Goal: Transaction & Acquisition: Book appointment/travel/reservation

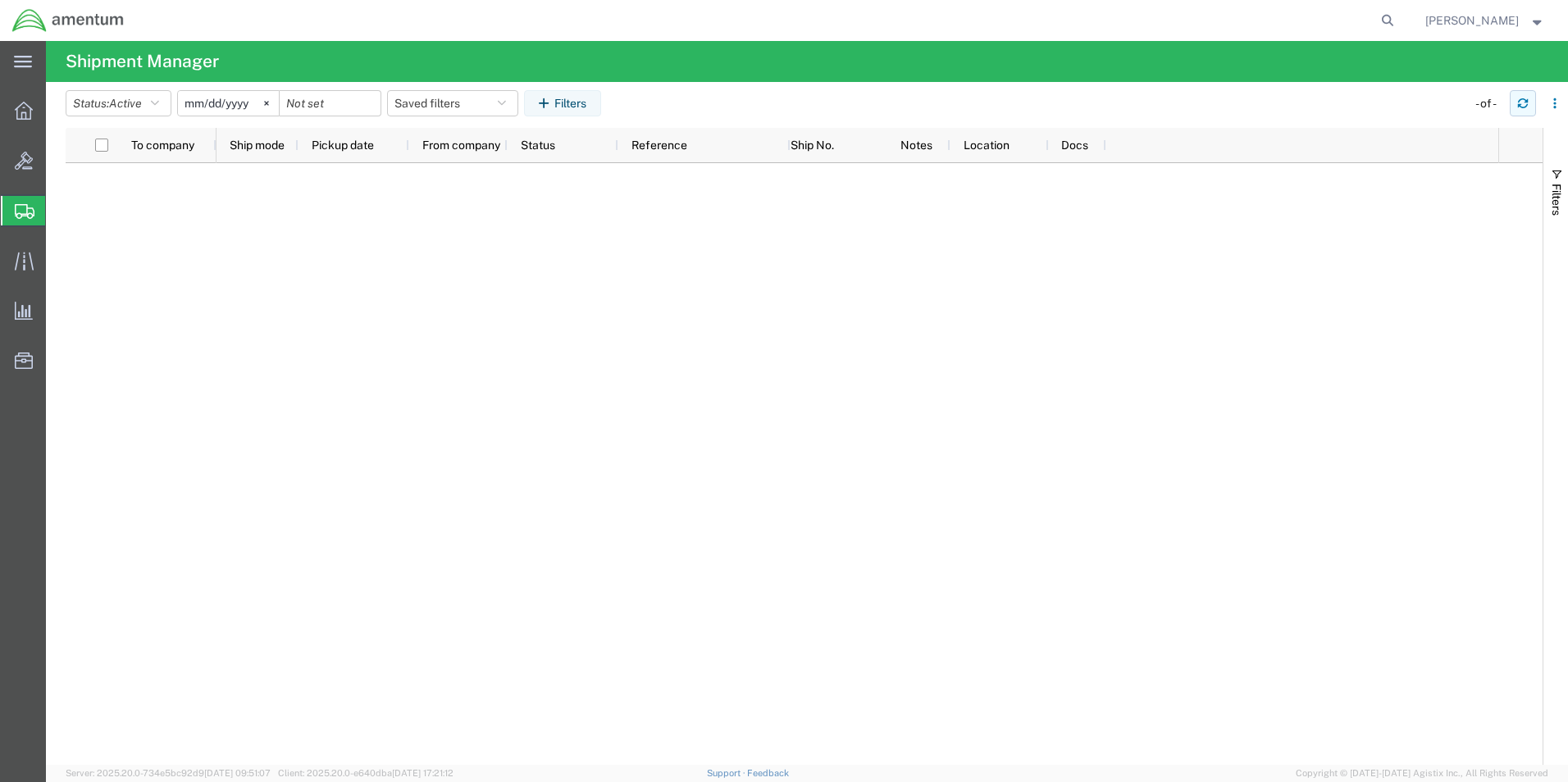
click at [1515, 106] on button "button" at bounding box center [1522, 103] width 27 height 27
click at [1519, 98] on icon "button" at bounding box center [1522, 103] width 11 height 11
click at [1526, 103] on icon "button" at bounding box center [1522, 103] width 11 height 11
click at [1533, 100] on button "button" at bounding box center [1522, 103] width 27 height 27
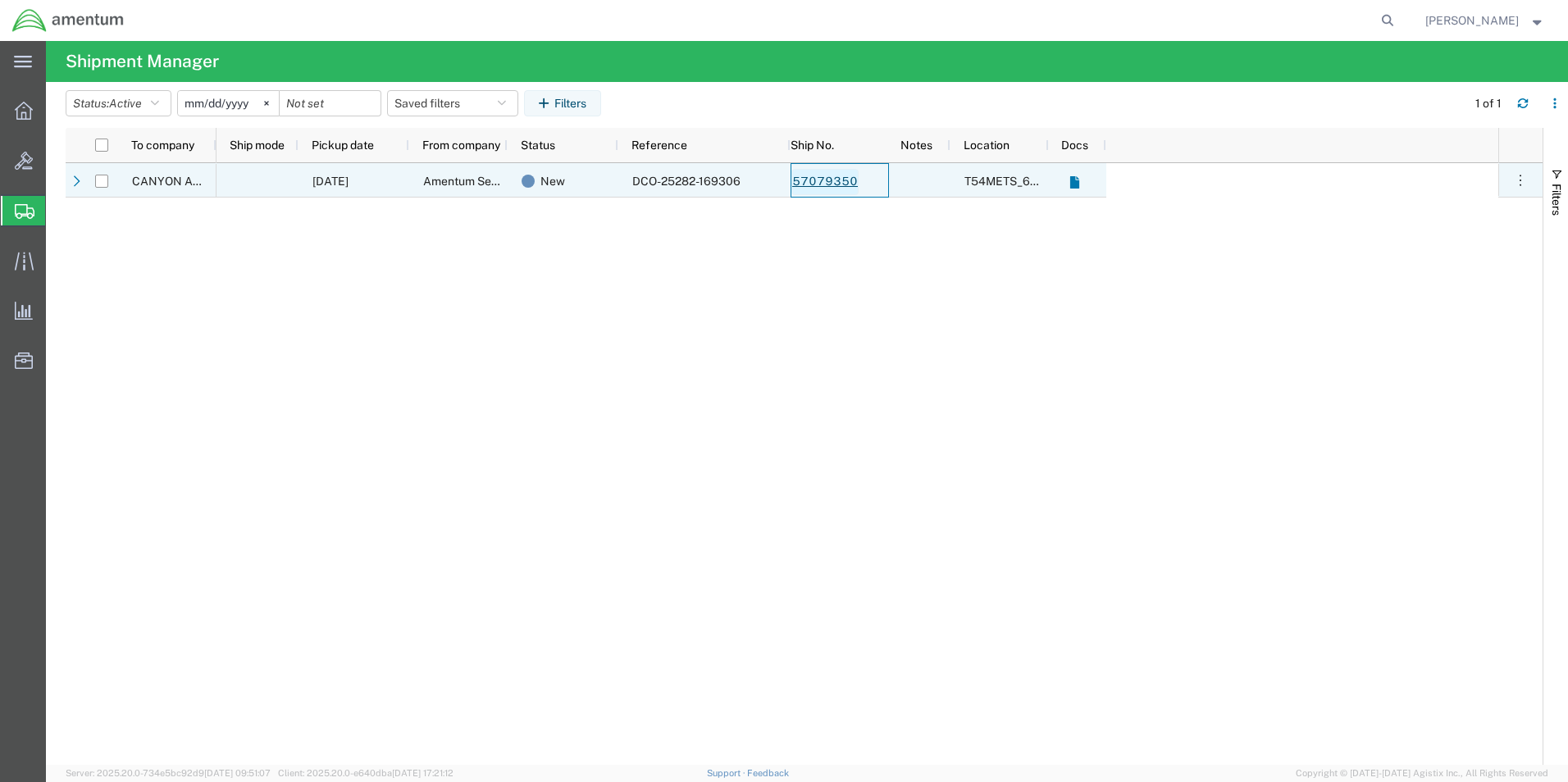
click at [811, 176] on link "57079350" at bounding box center [825, 182] width 67 height 27
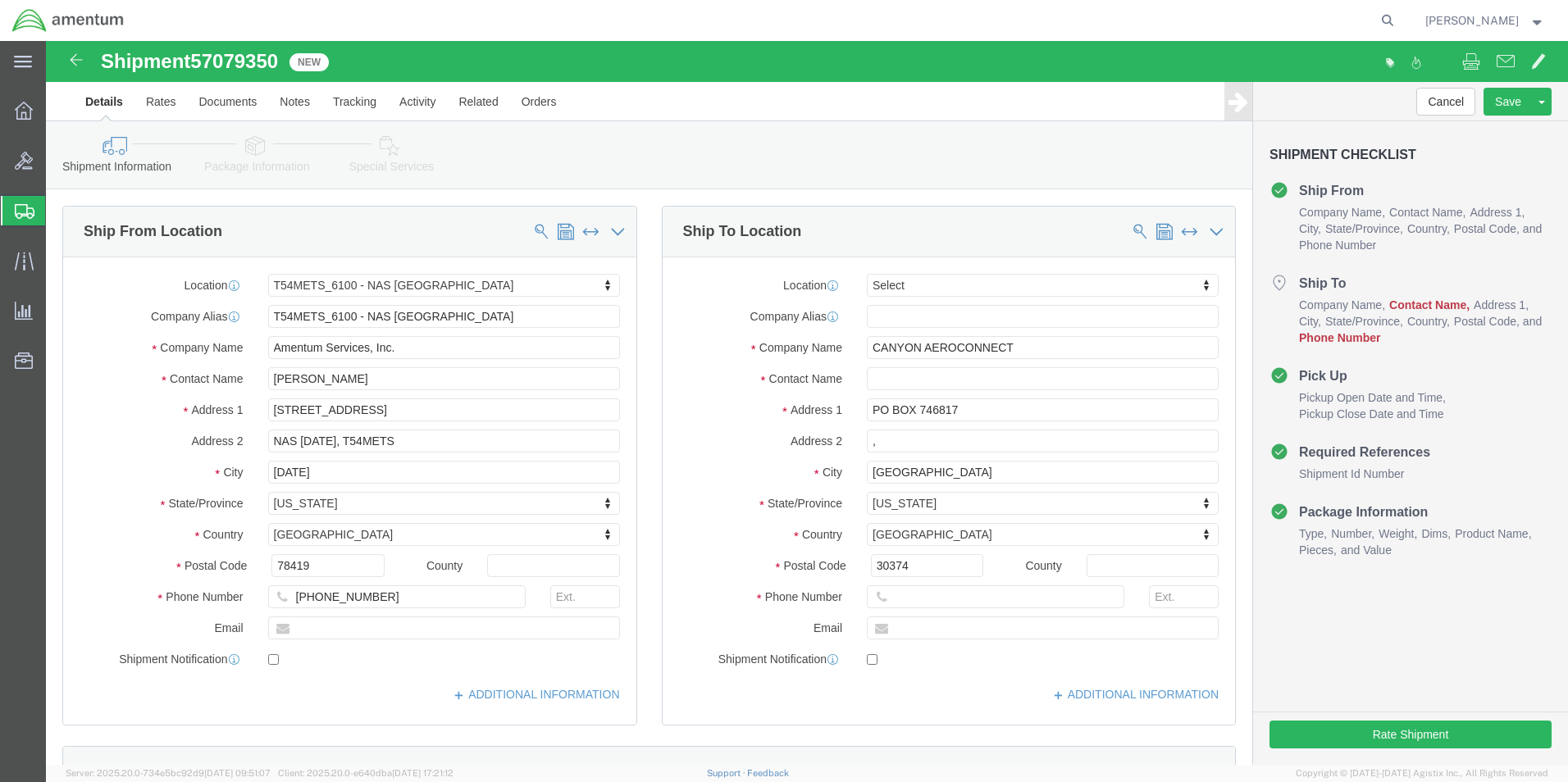
select select "67191"
select select
click input "CANYON AEROCONNECT"
type input "C"
type input "AFTER"
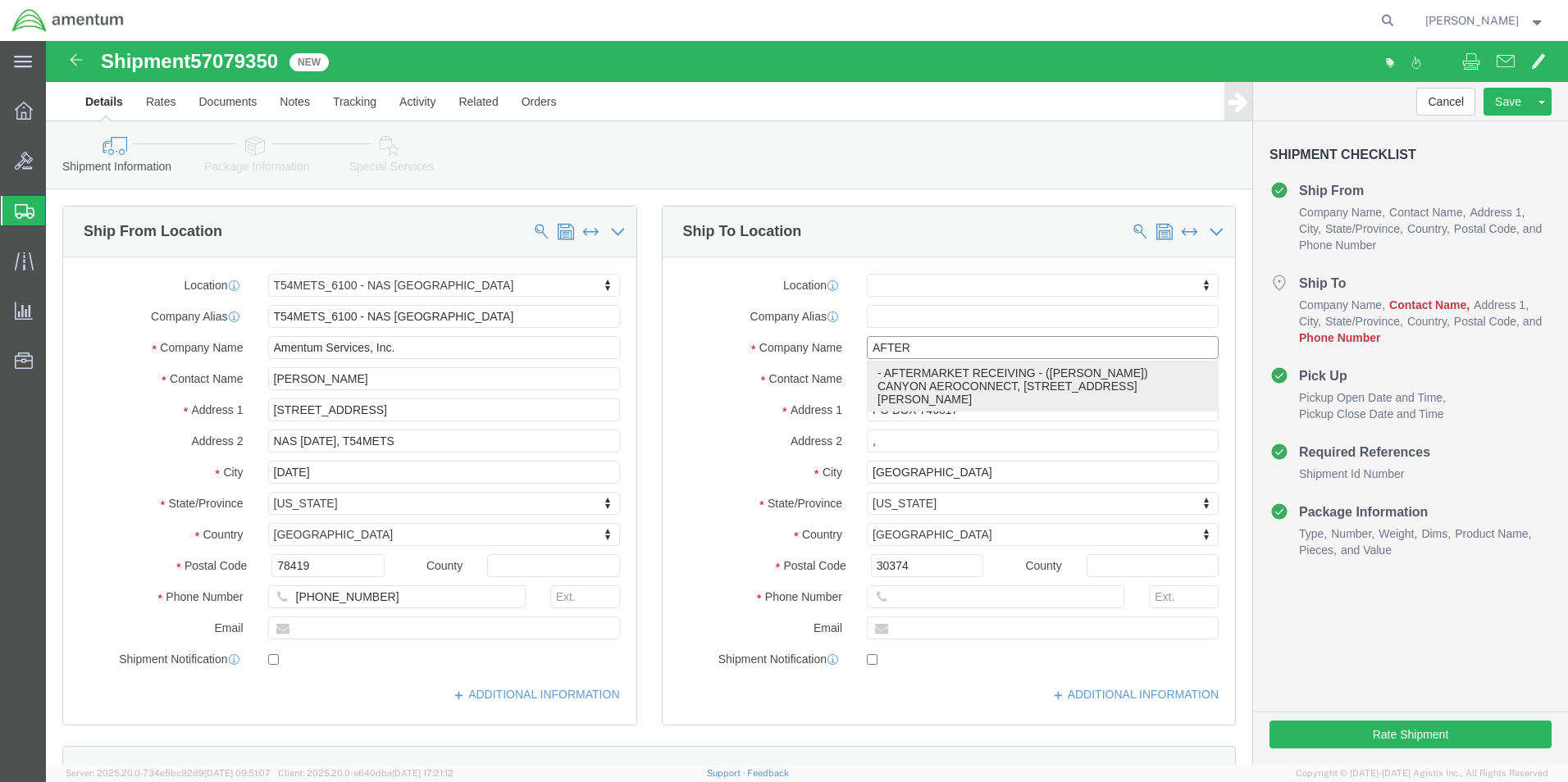
click p "- AFTERMARKET RECEIVING - ([PERSON_NAME]) CANYON AEROCONNECT, [STREET_ADDRESS][…"
select select "AZ"
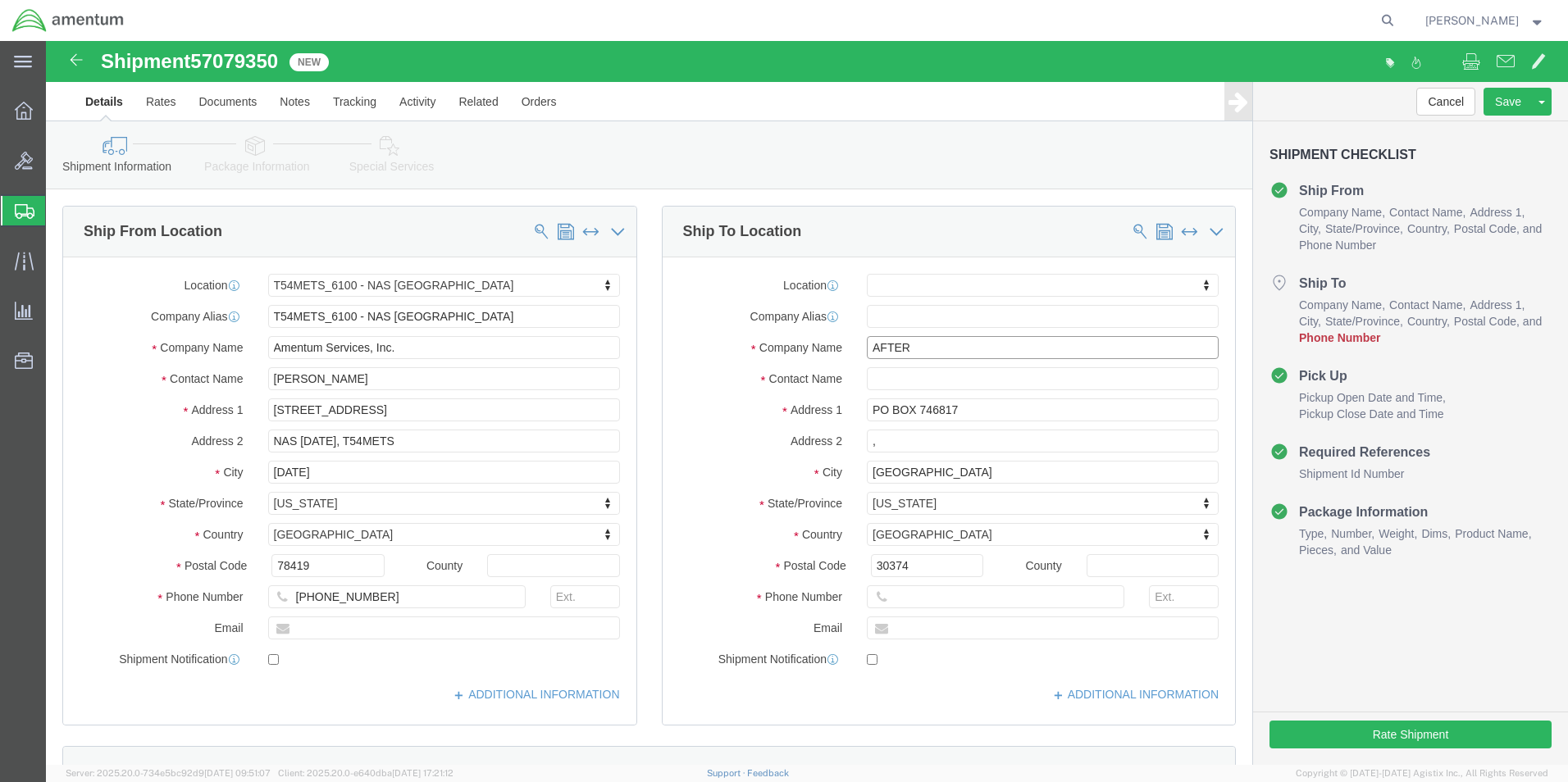
type input "AFTERMARKET RECEIVING"
click div "Shipment Information Package Information Special Services"
click input "text"
click input "3619613457"
type input "3"
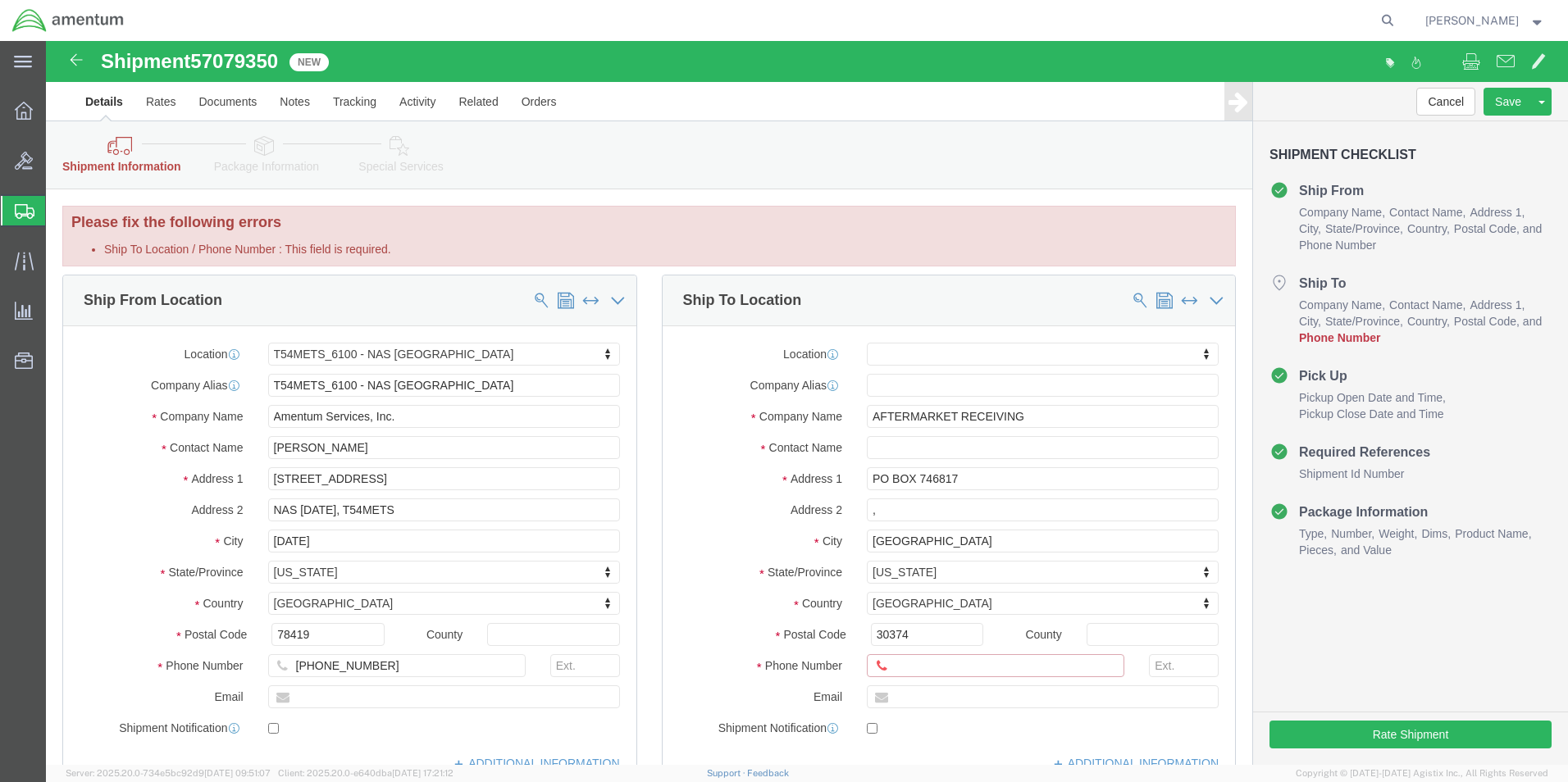
click input "Ship To Location / Phone Number : This field is required."
type input "[PHONE_NUMBER]"
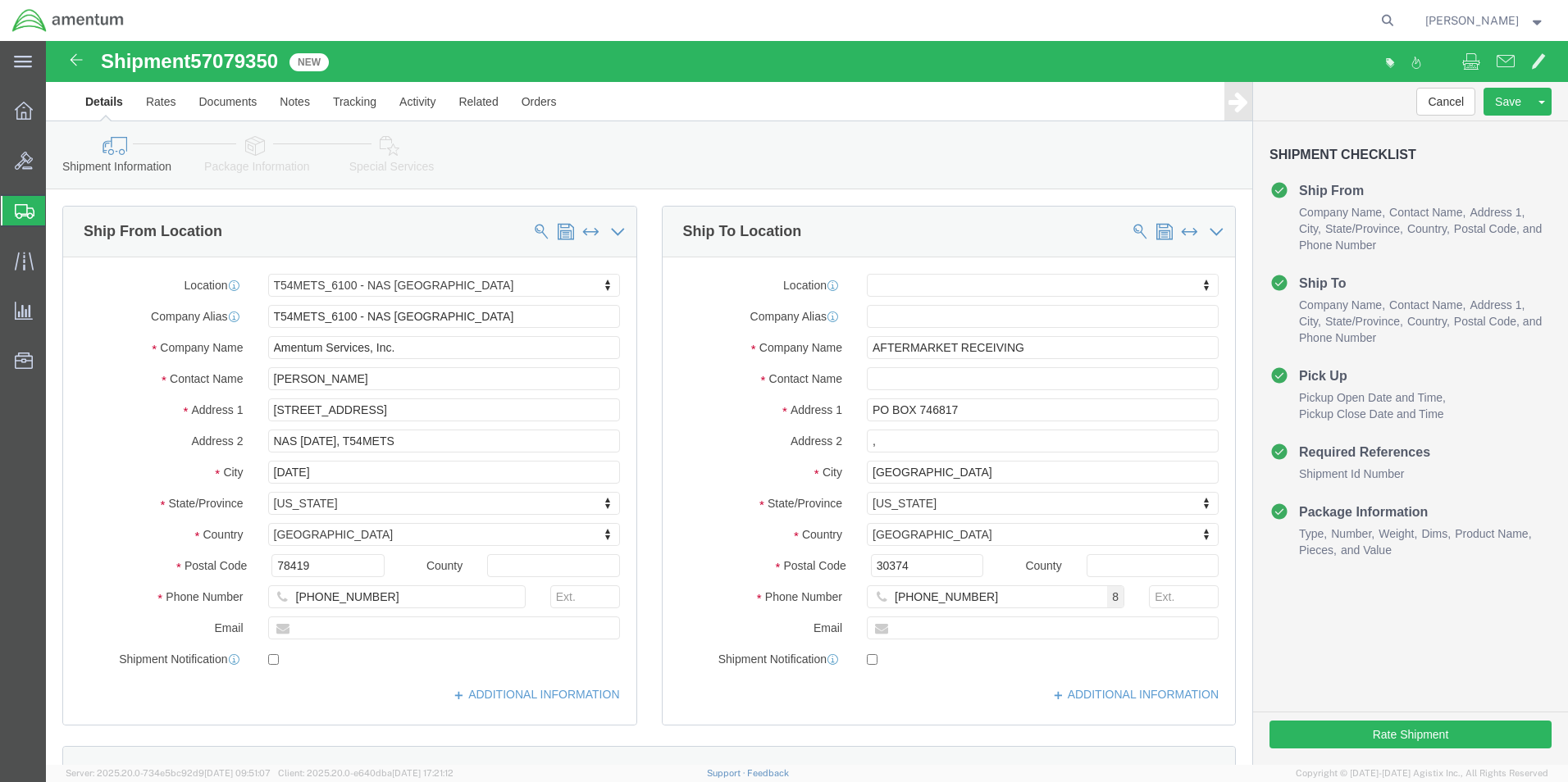
click div "Cancel Save Assign To Clone Shipment Save As Template Shipment Checklist Ship F…"
click button "Rate Shipment"
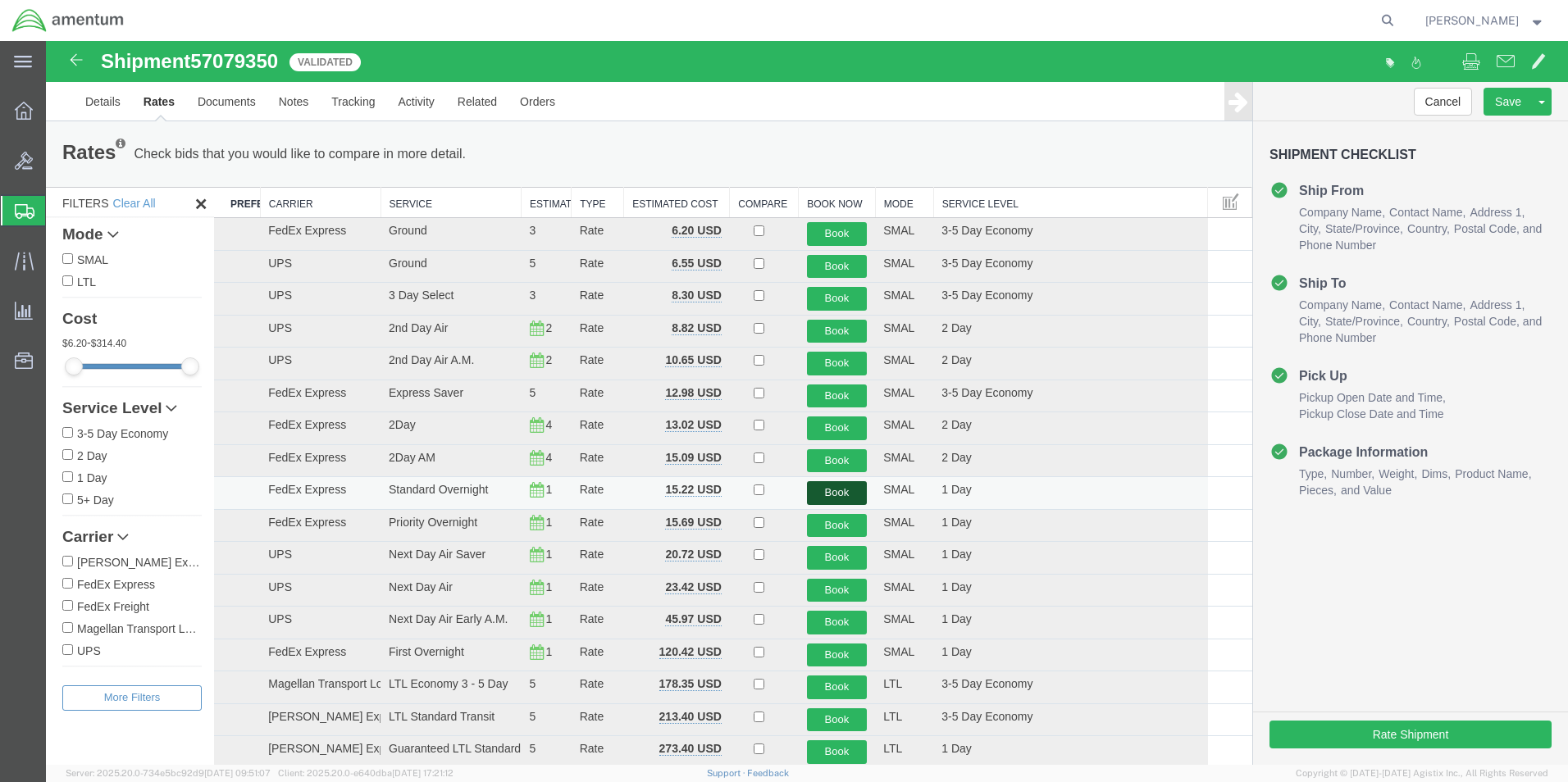
click at [812, 491] on button "Book" at bounding box center [837, 493] width 61 height 24
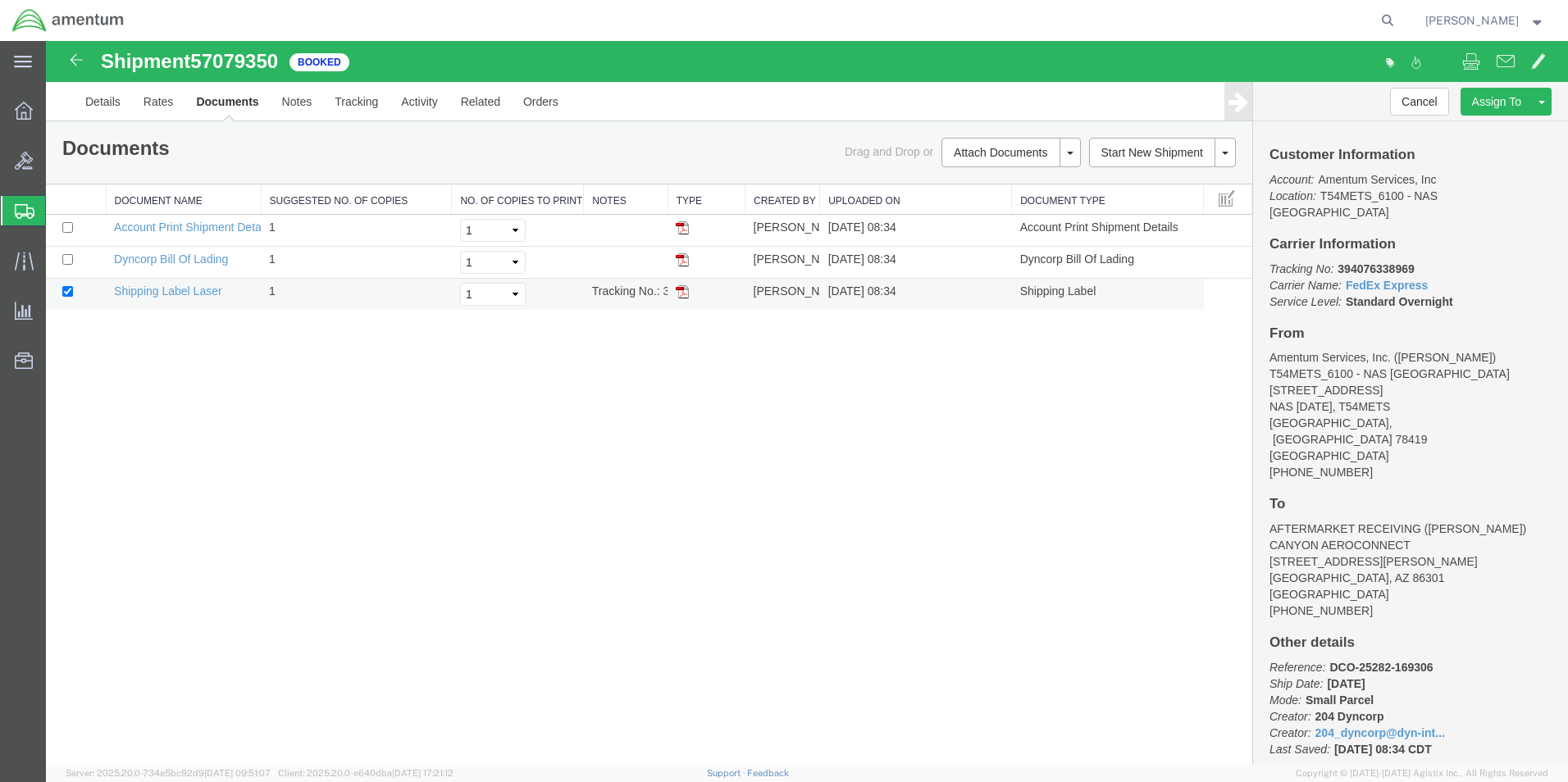
click at [683, 295] on img at bounding box center [683, 292] width 13 height 13
drag, startPoint x: 25, startPoint y: 209, endPoint x: 189, endPoint y: 1, distance: 264.9
click at [25, 209] on icon at bounding box center [25, 211] width 20 height 15
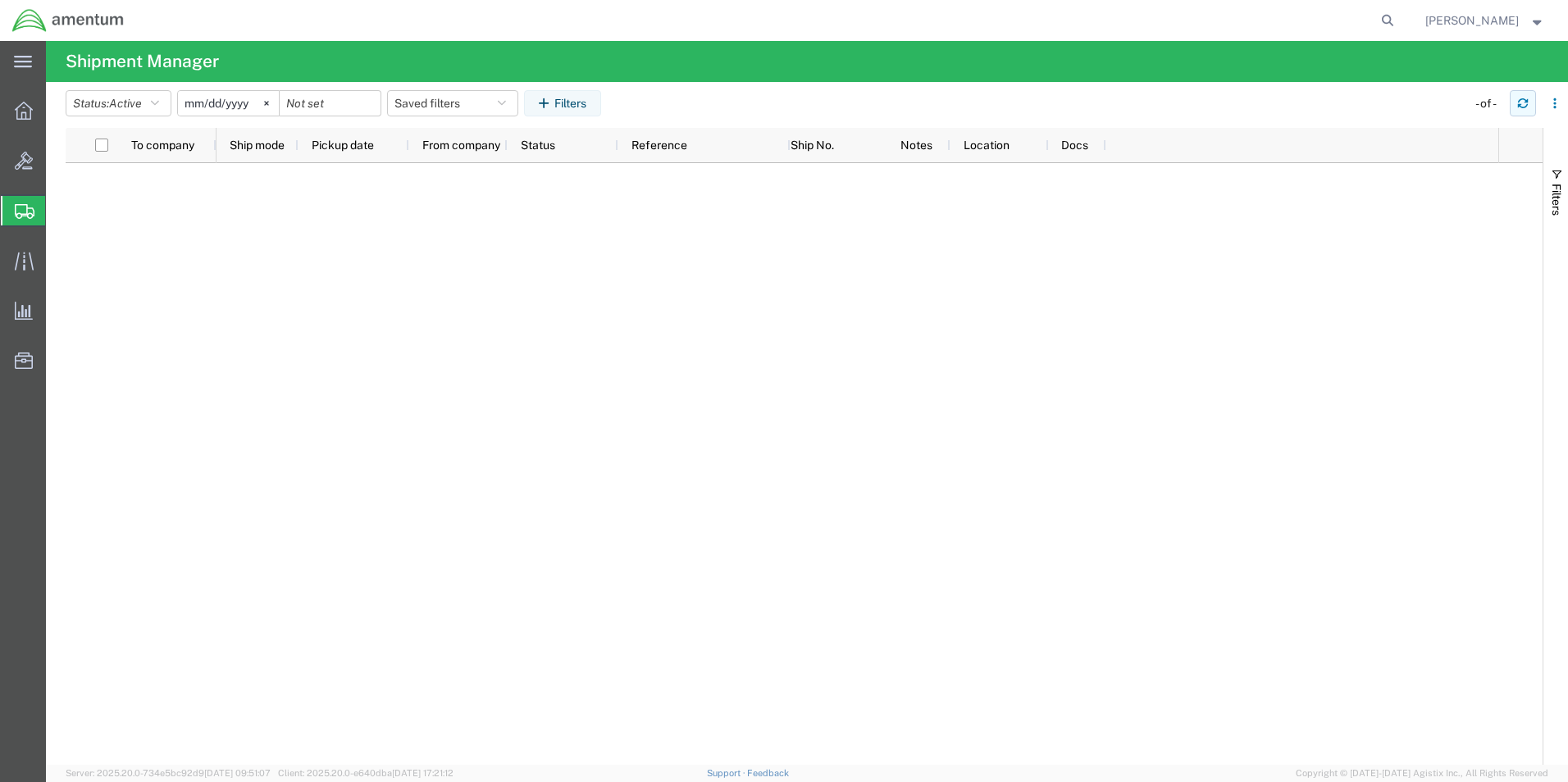
click at [1523, 100] on icon "button" at bounding box center [1522, 100] width 9 height 4
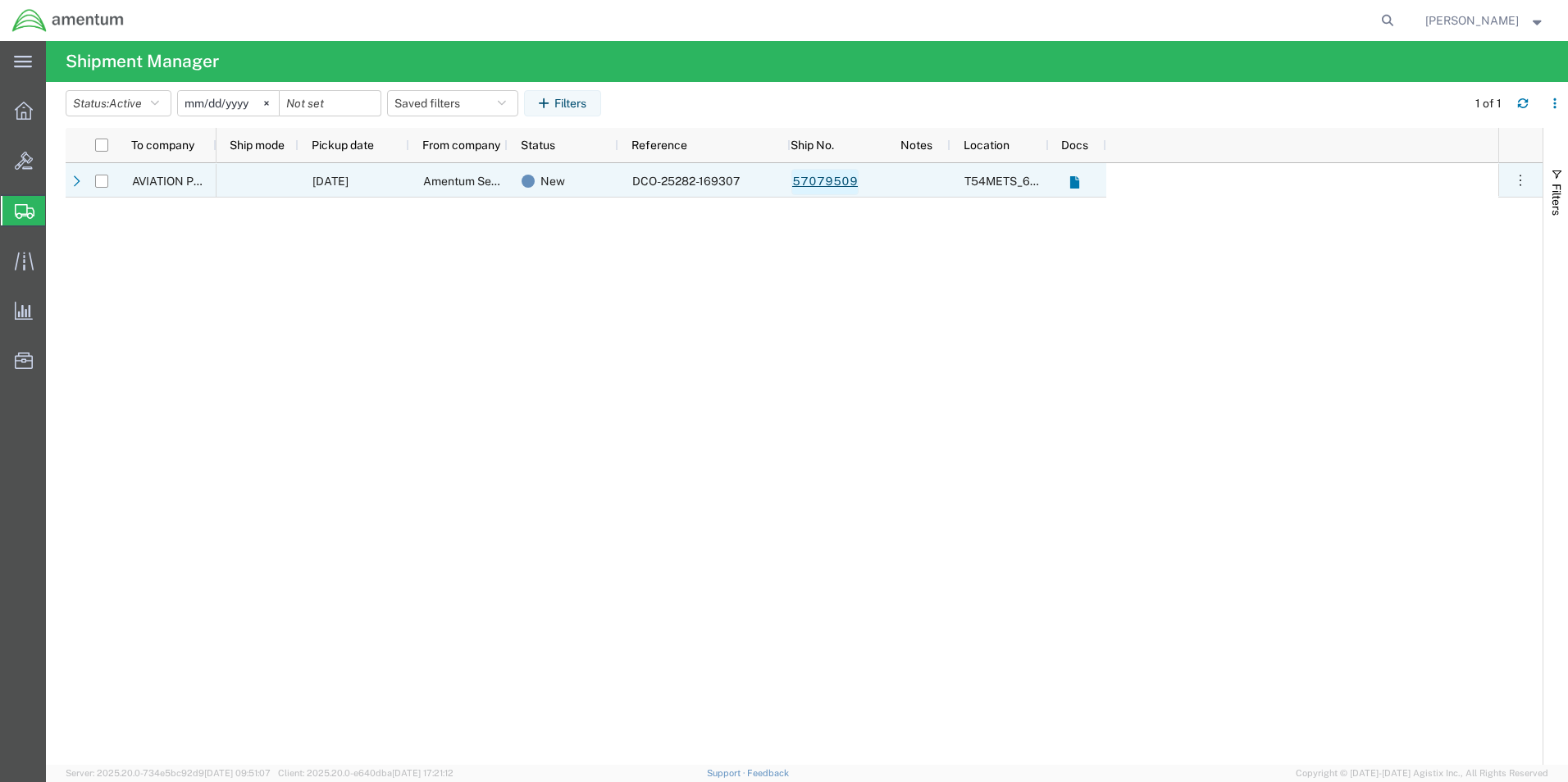
click at [843, 180] on link "57079509" at bounding box center [825, 182] width 67 height 27
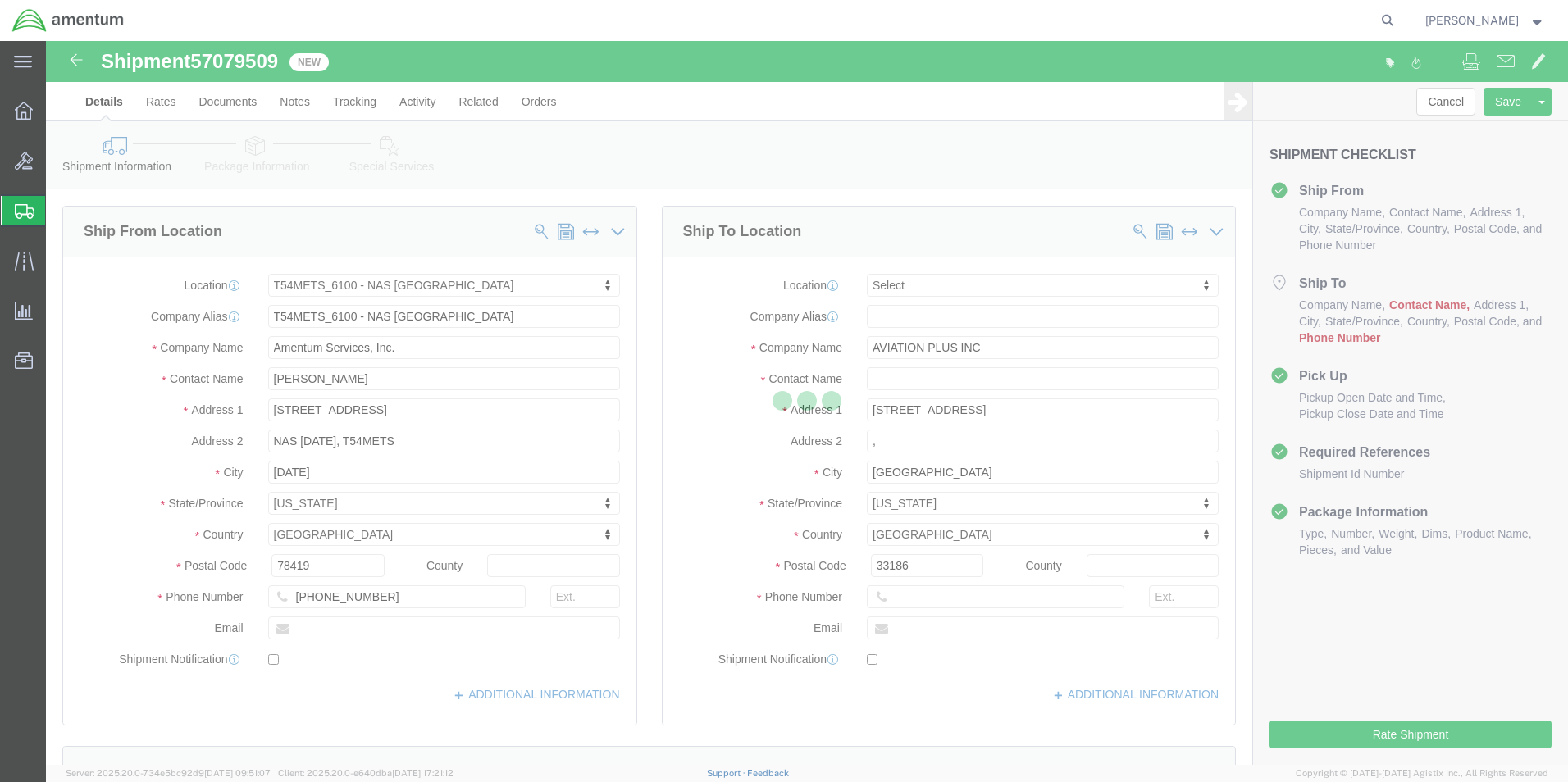
select select "67191"
select select
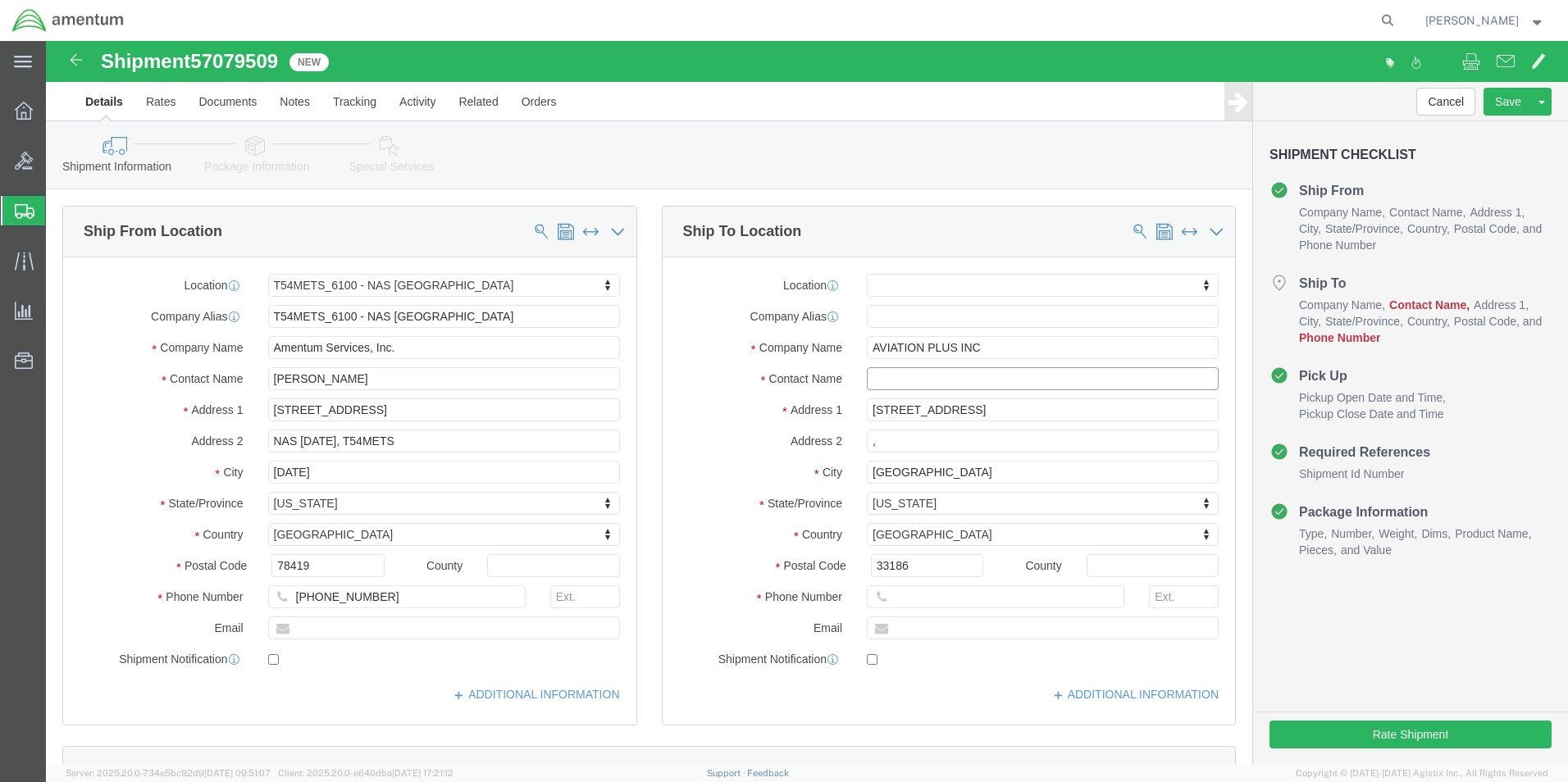
click input "text"
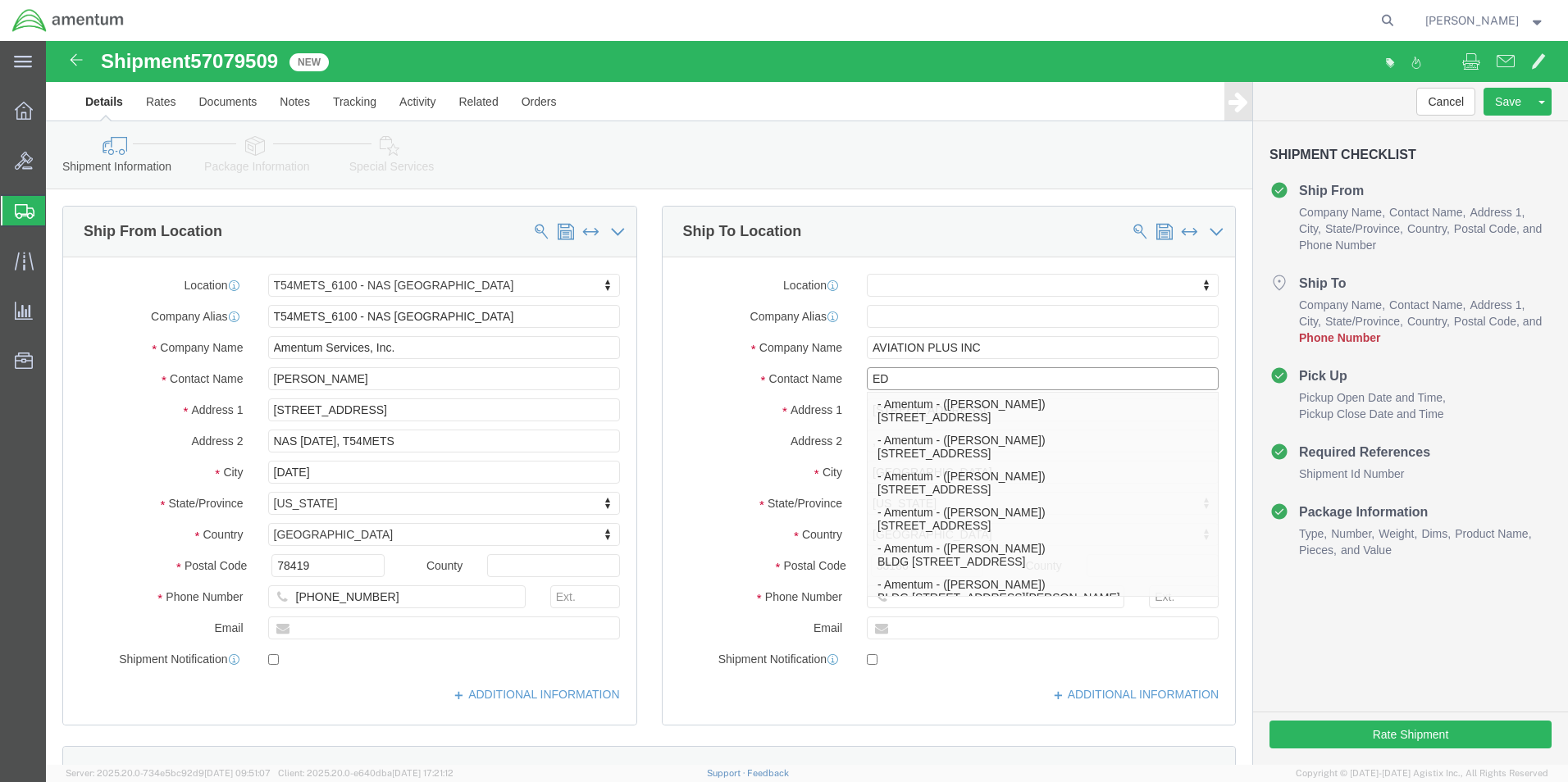
type input "EDD"
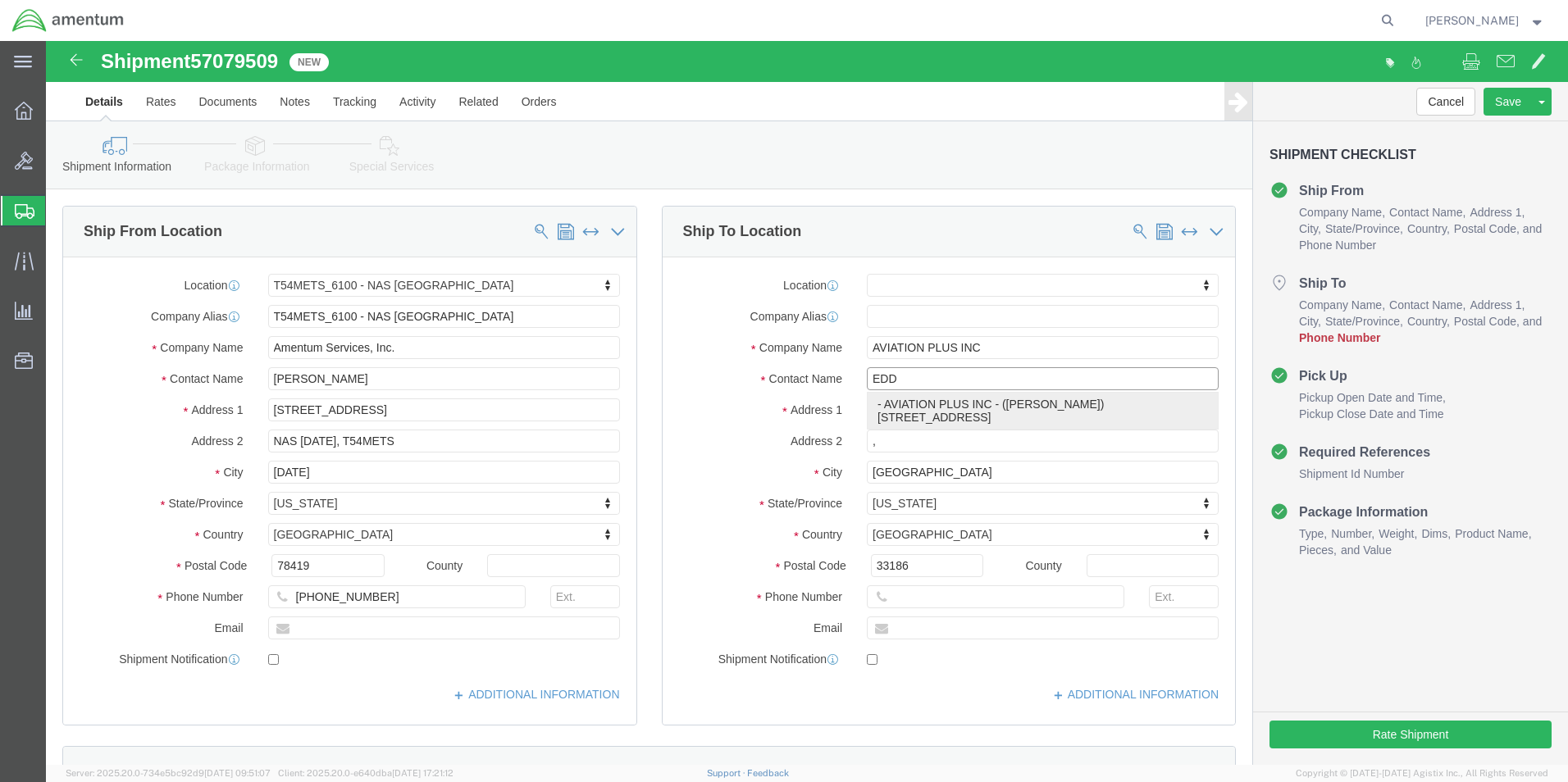
click p "- AVIATION PLUS INC - ([PERSON_NAME]) [STREET_ADDRESS]"
select select "FL"
type input "[PERSON_NAME]"
click div "Cancel Save Assign To Clone Shipment Save As Template Shipment Checklist Ship F…"
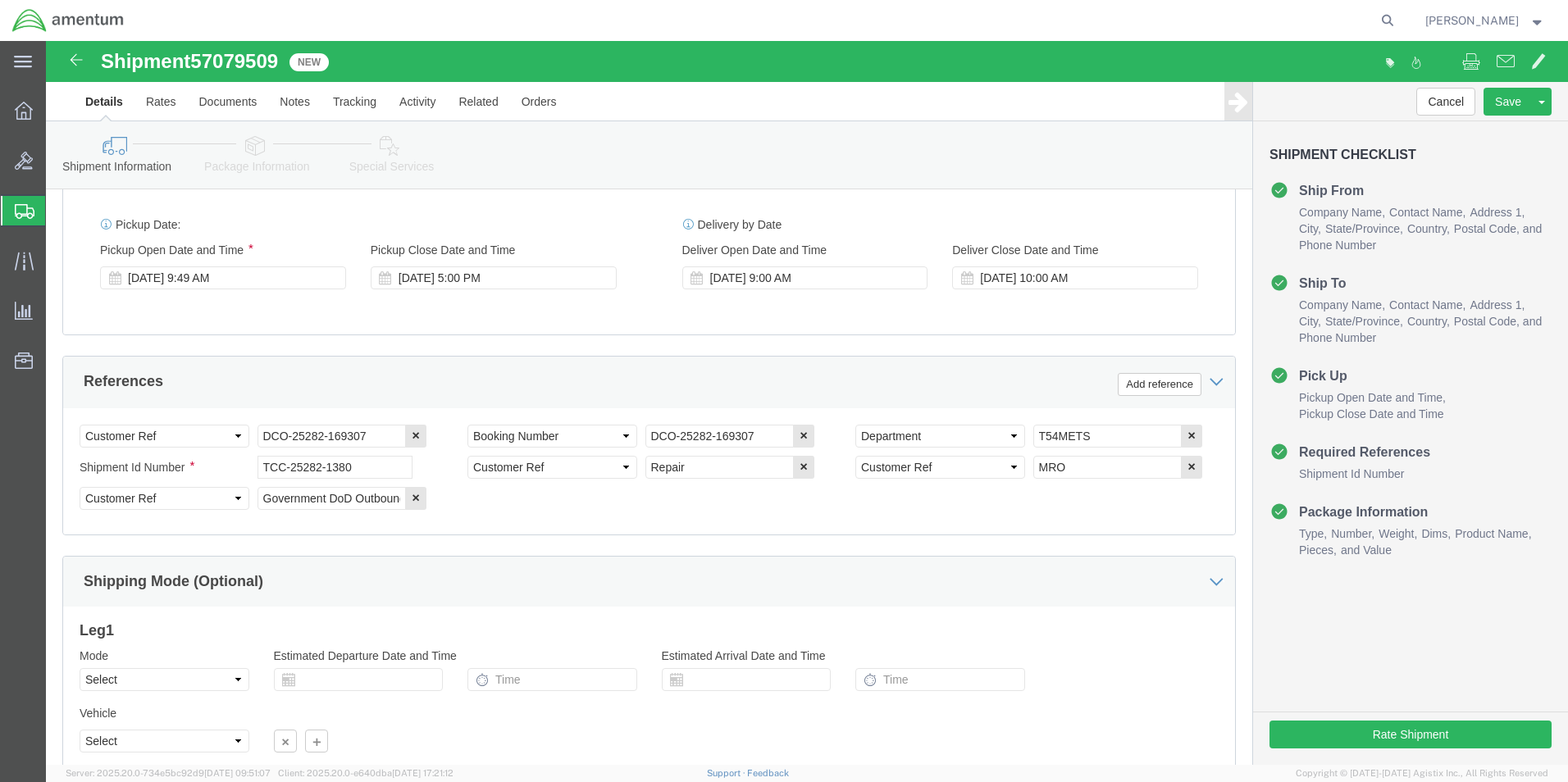
scroll to position [746, 0]
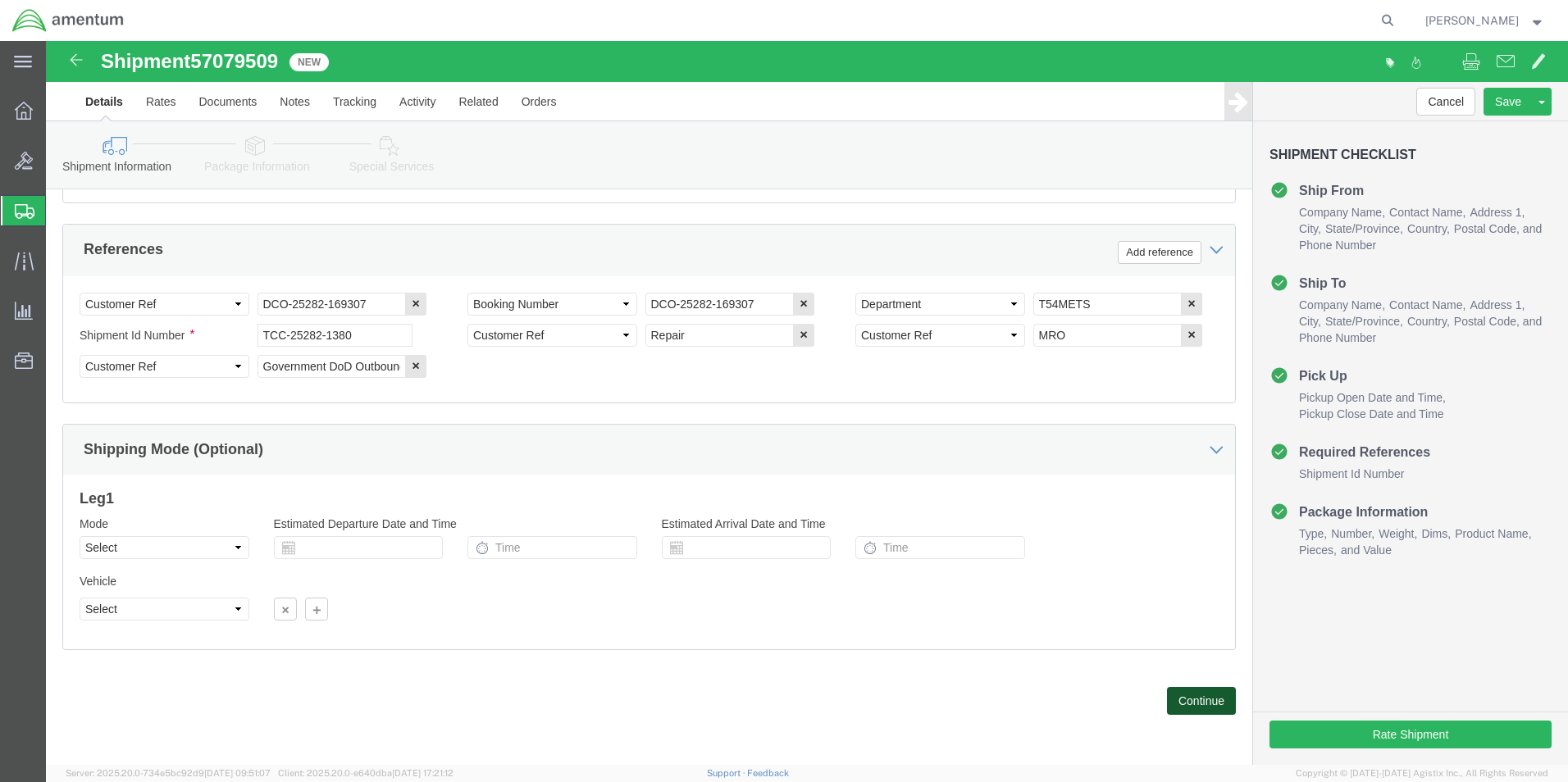
click button "Continue"
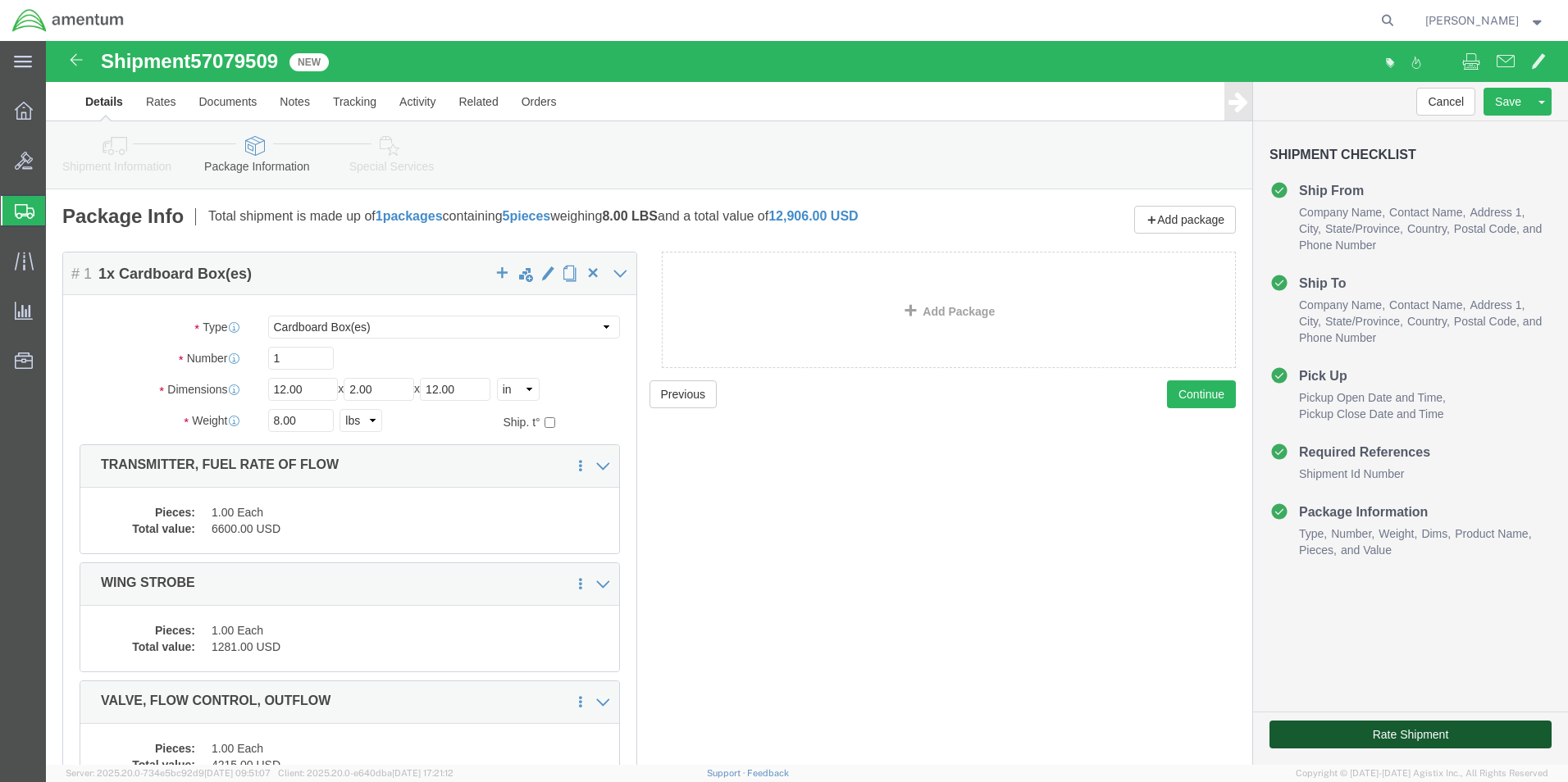
click button "Rate Shipment"
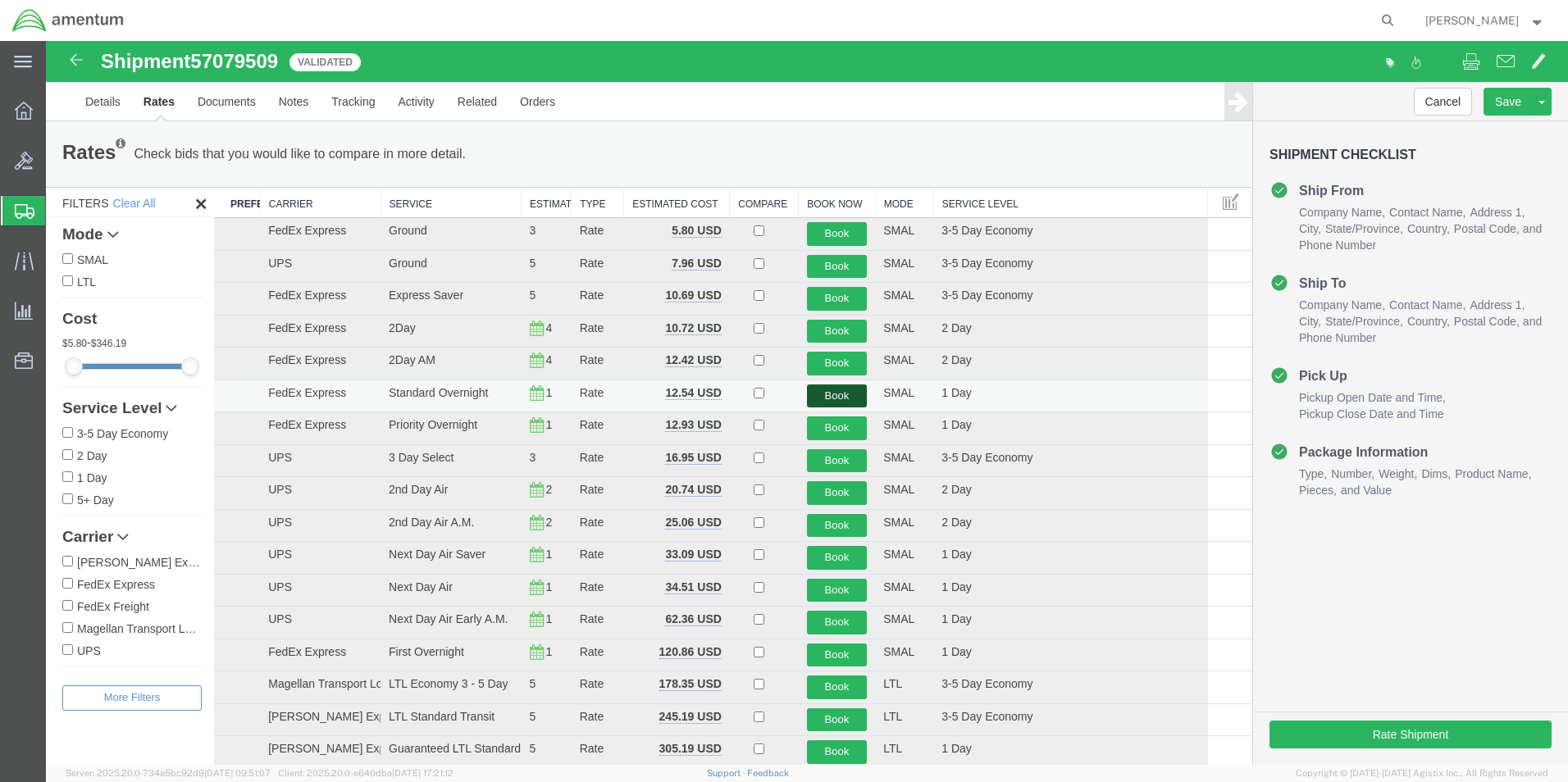
click at [824, 391] on button "Book" at bounding box center [837, 396] width 61 height 24
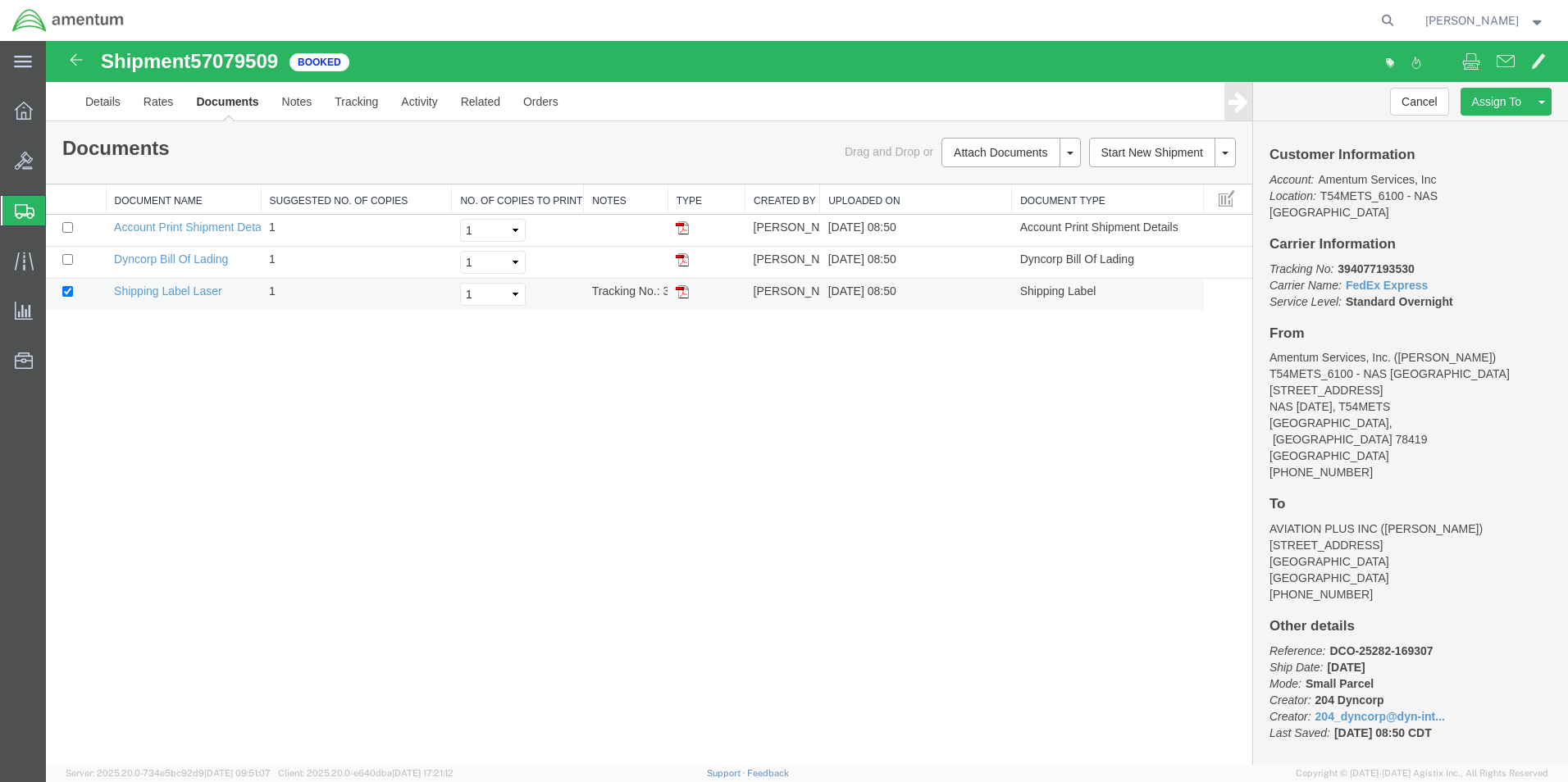
drag, startPoint x: 684, startPoint y: 294, endPoint x: 707, endPoint y: 282, distance: 25.9
click at [684, 294] on img at bounding box center [683, 292] width 13 height 13
click at [22, 214] on icon at bounding box center [25, 211] width 20 height 15
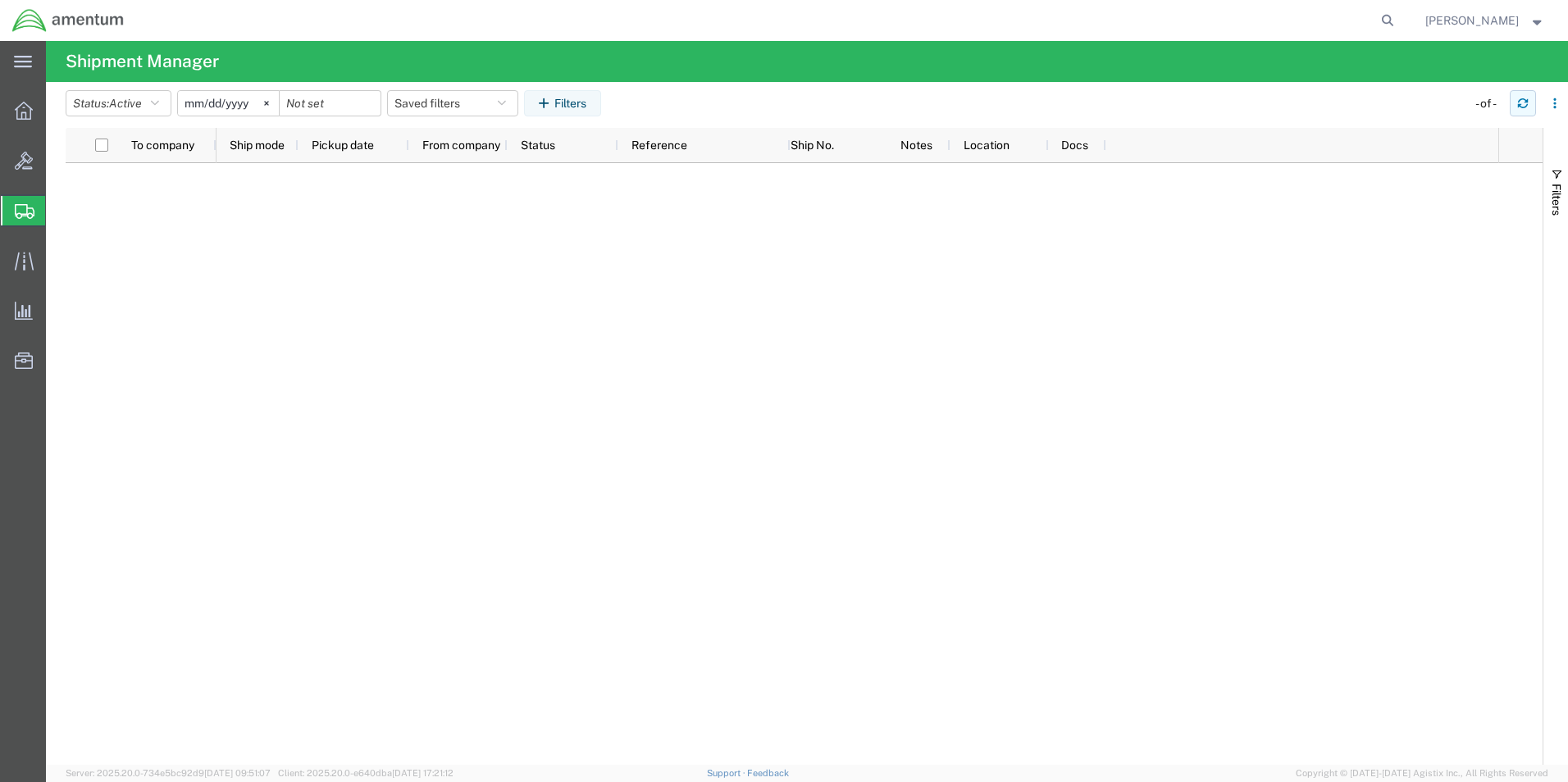
click at [1528, 105] on button "button" at bounding box center [1522, 103] width 27 height 27
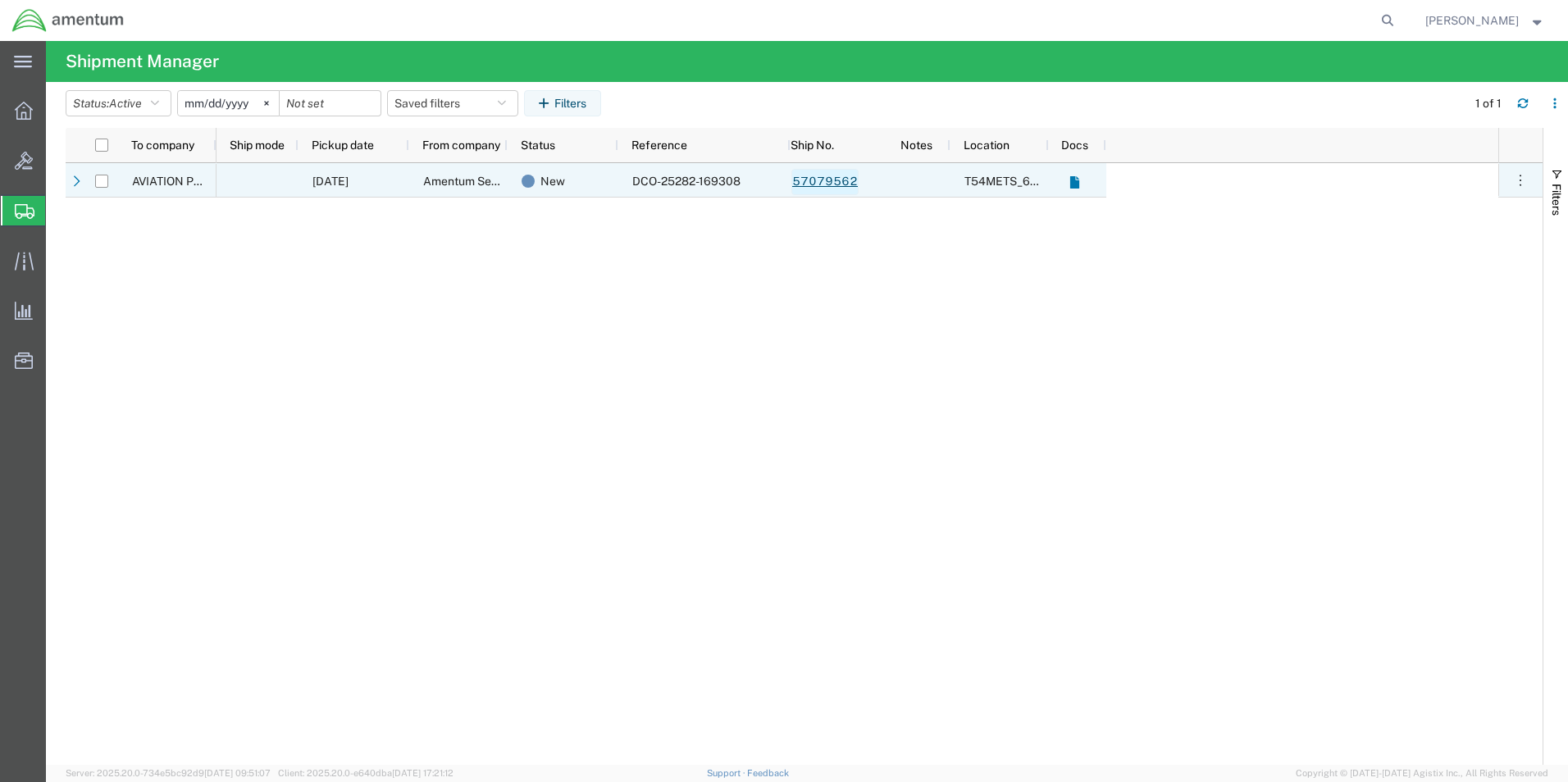
click at [837, 182] on link "57079562" at bounding box center [825, 182] width 67 height 27
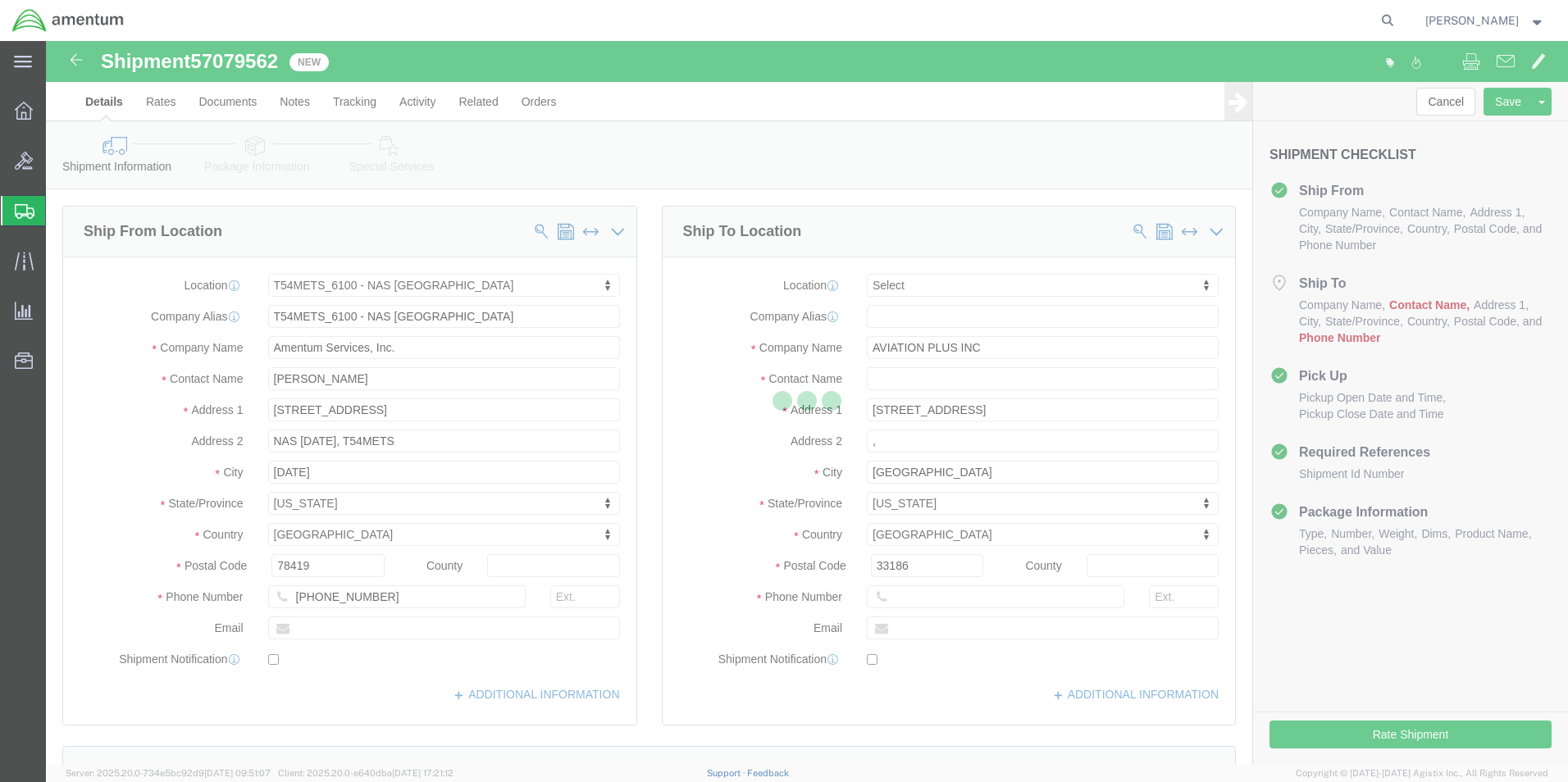
select select "67191"
select select
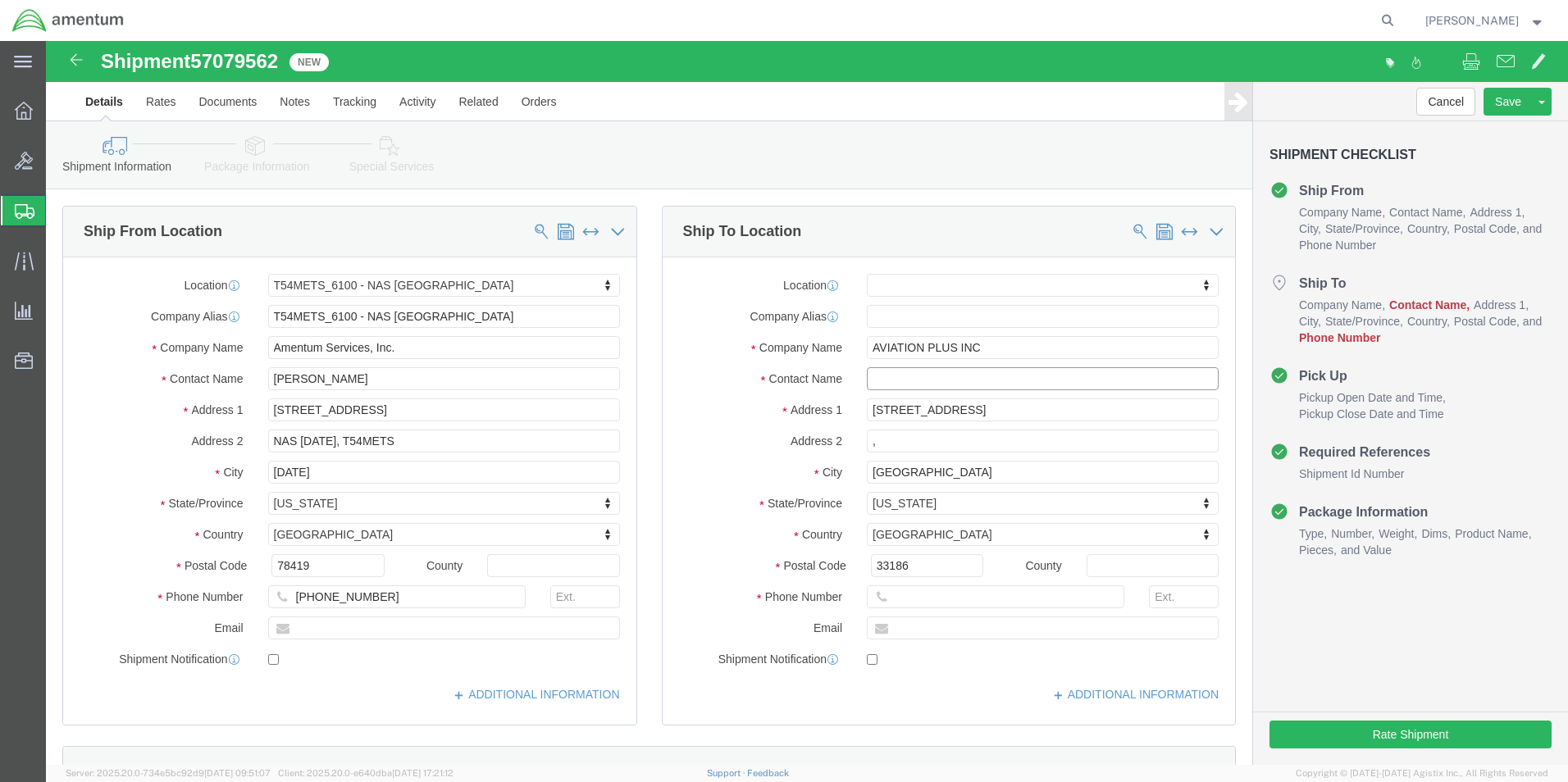
click input "text"
type input "EDD"
click p "- AVIATION PLUS INC - ([PERSON_NAME]) [STREET_ADDRESS]"
select select "FL"
type input "[PERSON_NAME]"
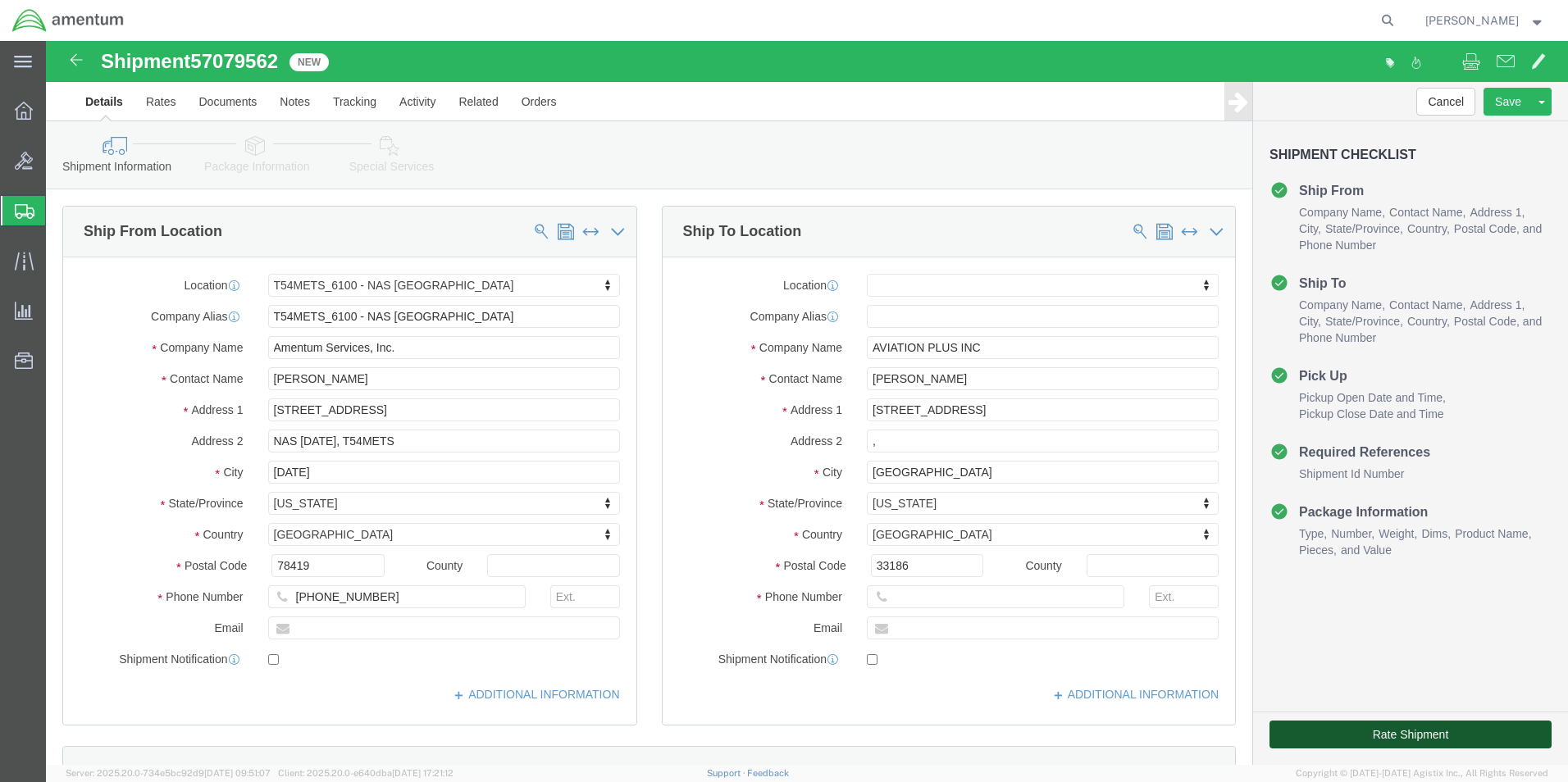
click button "Rate Shipment"
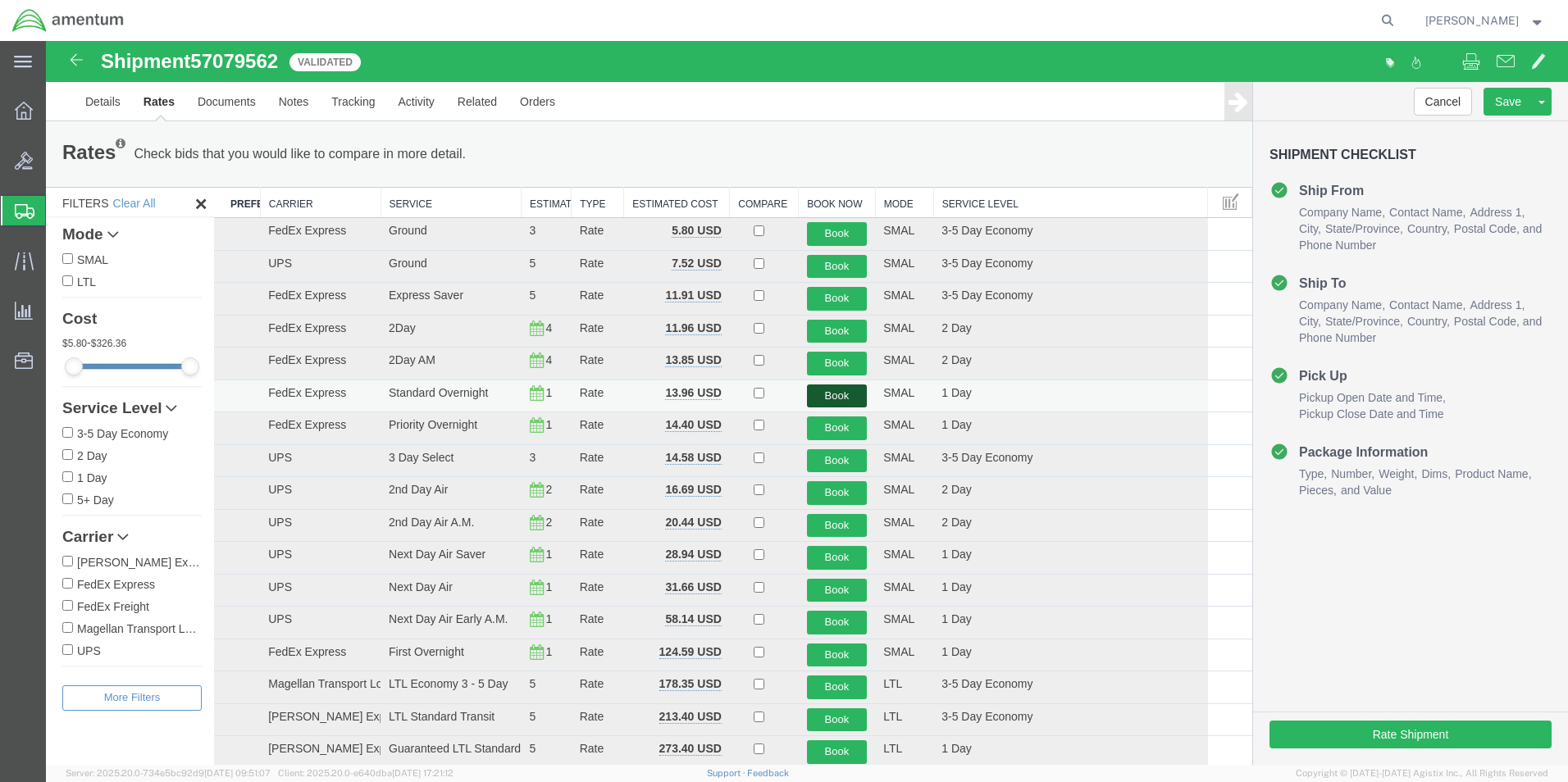
click at [847, 391] on button "Book" at bounding box center [837, 396] width 61 height 24
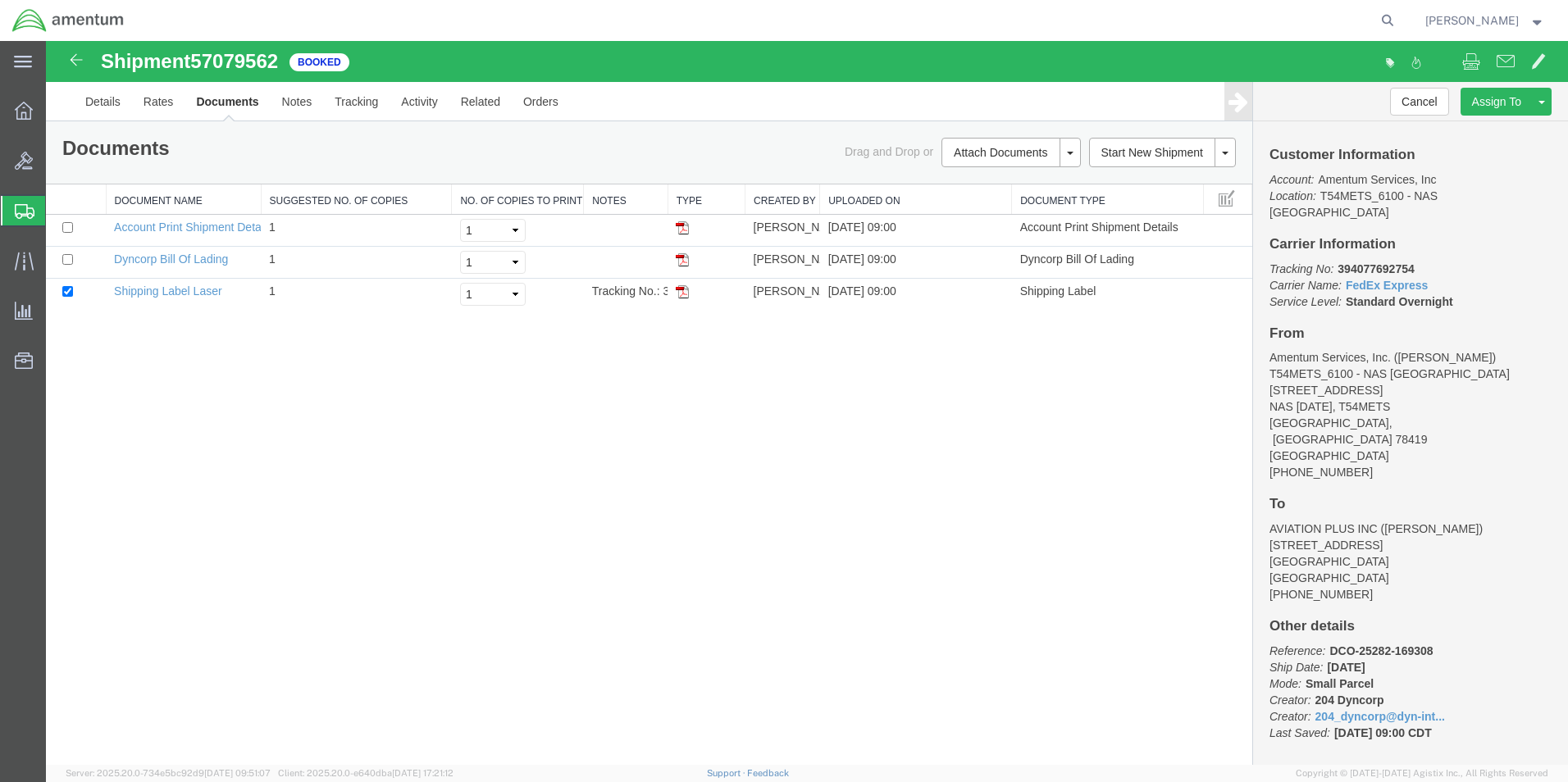
click at [683, 295] on img at bounding box center [683, 292] width 13 height 13
click at [23, 209] on icon at bounding box center [25, 211] width 20 height 15
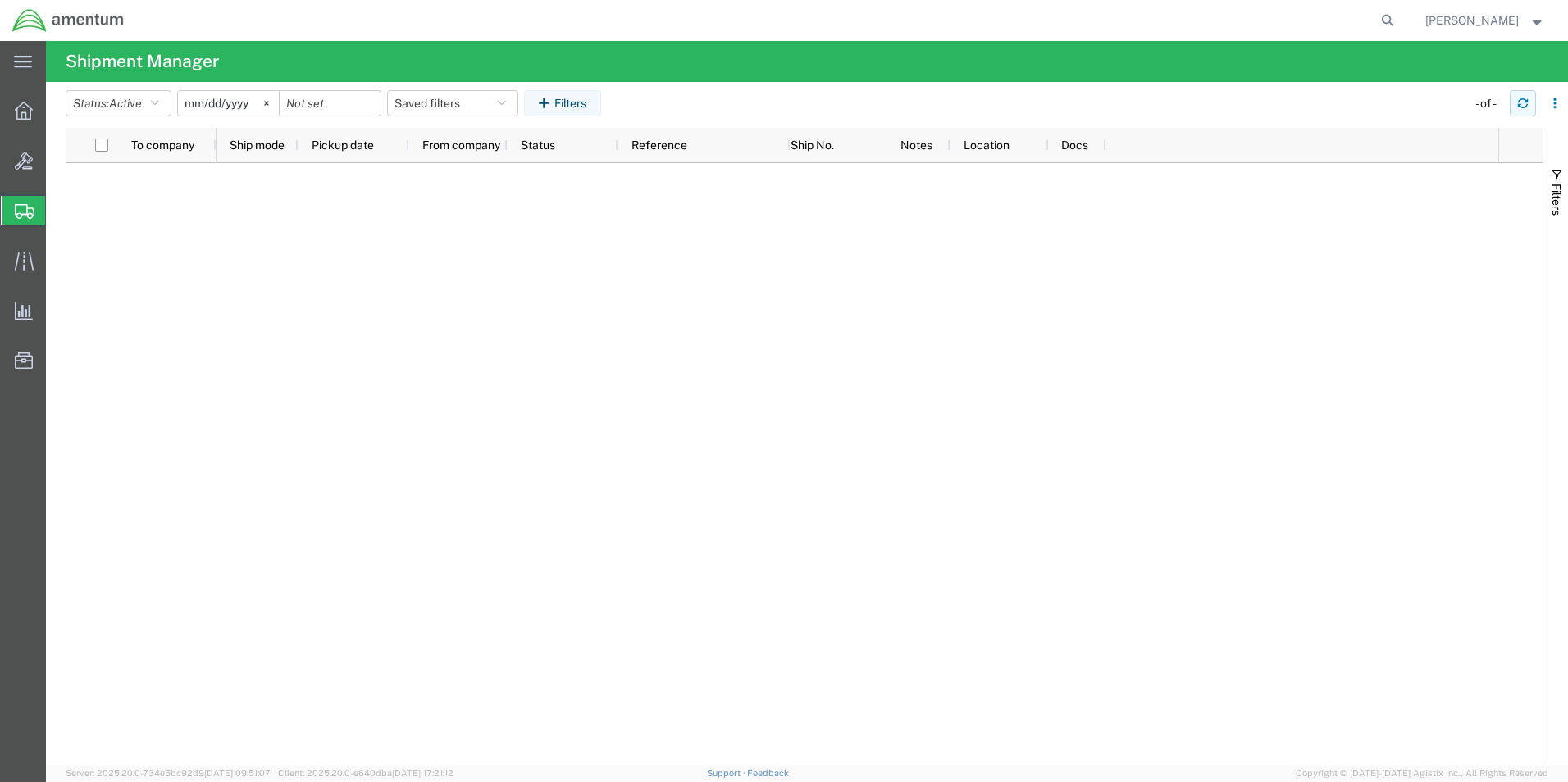
click at [1522, 98] on icon "button" at bounding box center [1522, 103] width 11 height 11
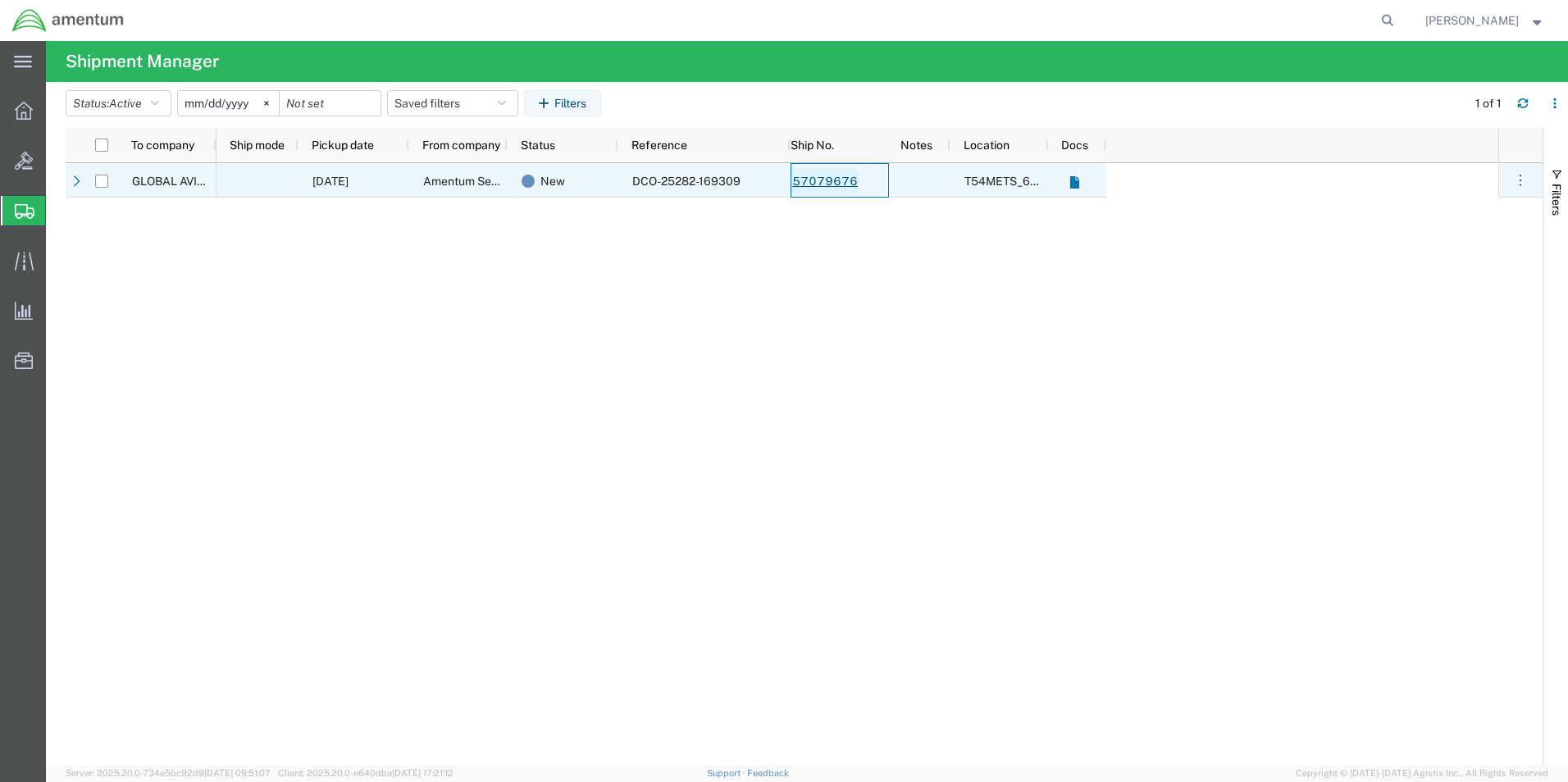
click at [829, 181] on link "57079676" at bounding box center [825, 182] width 67 height 27
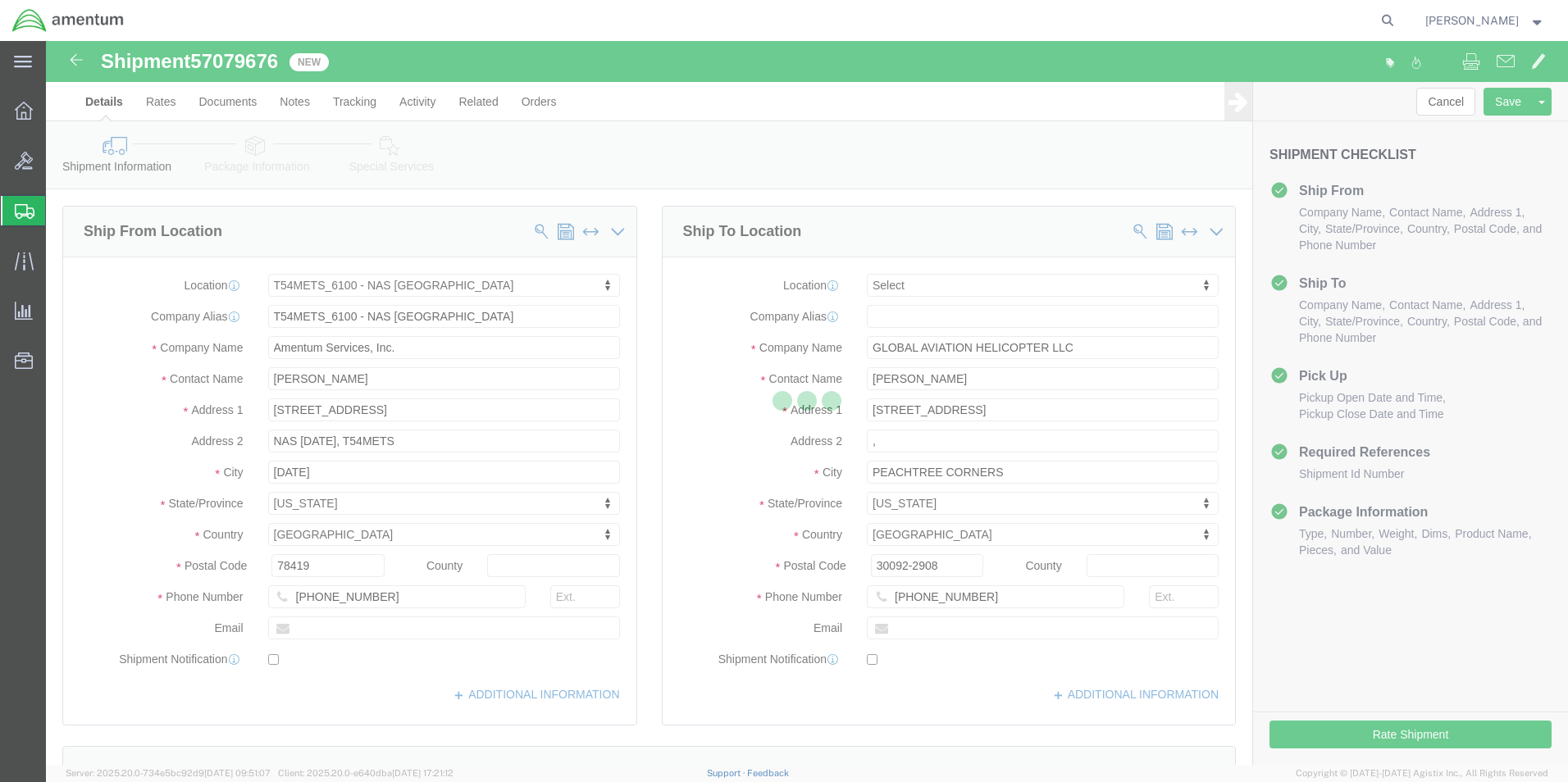
select select "67191"
select select
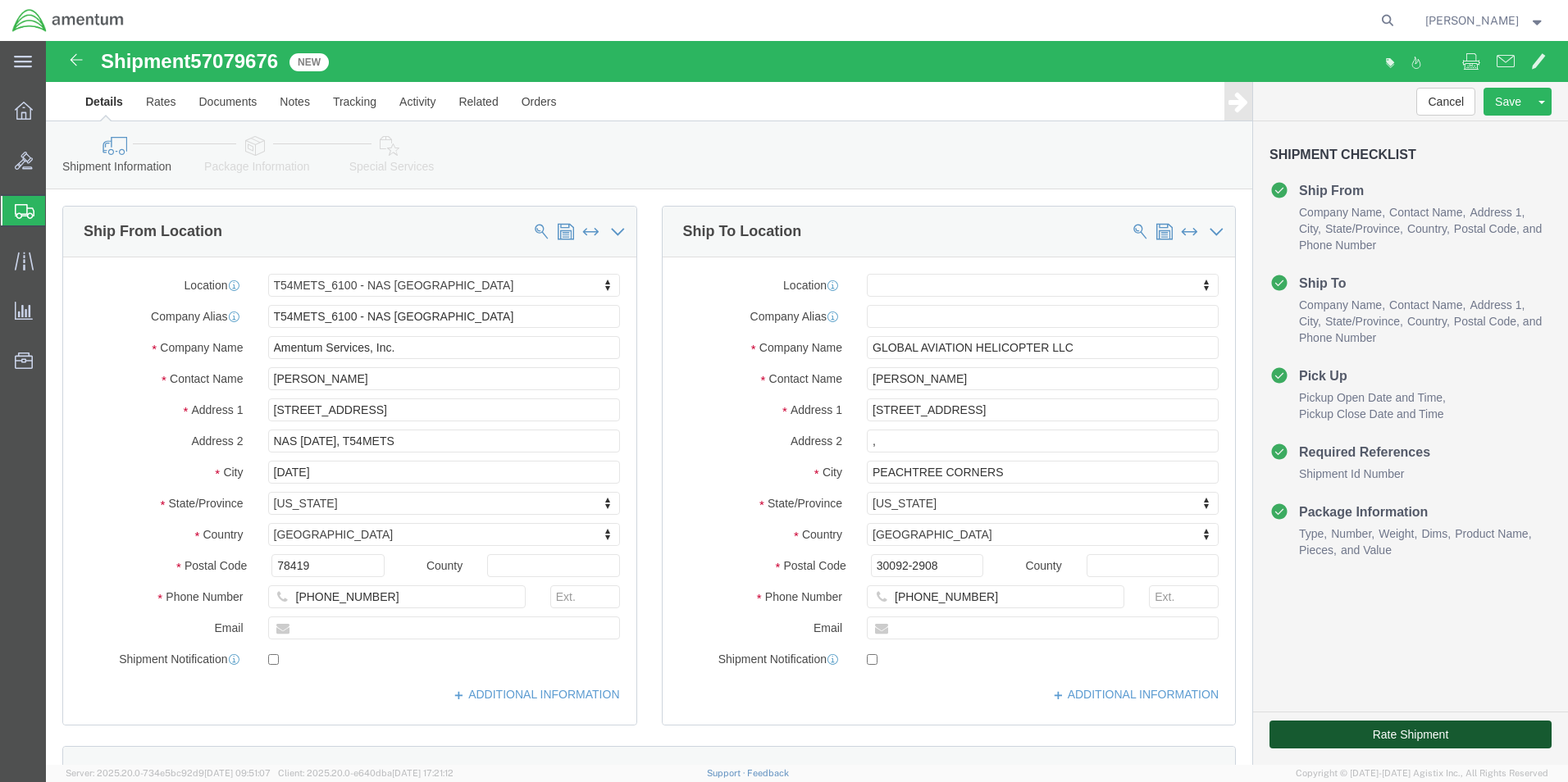
click button "Rate Shipment"
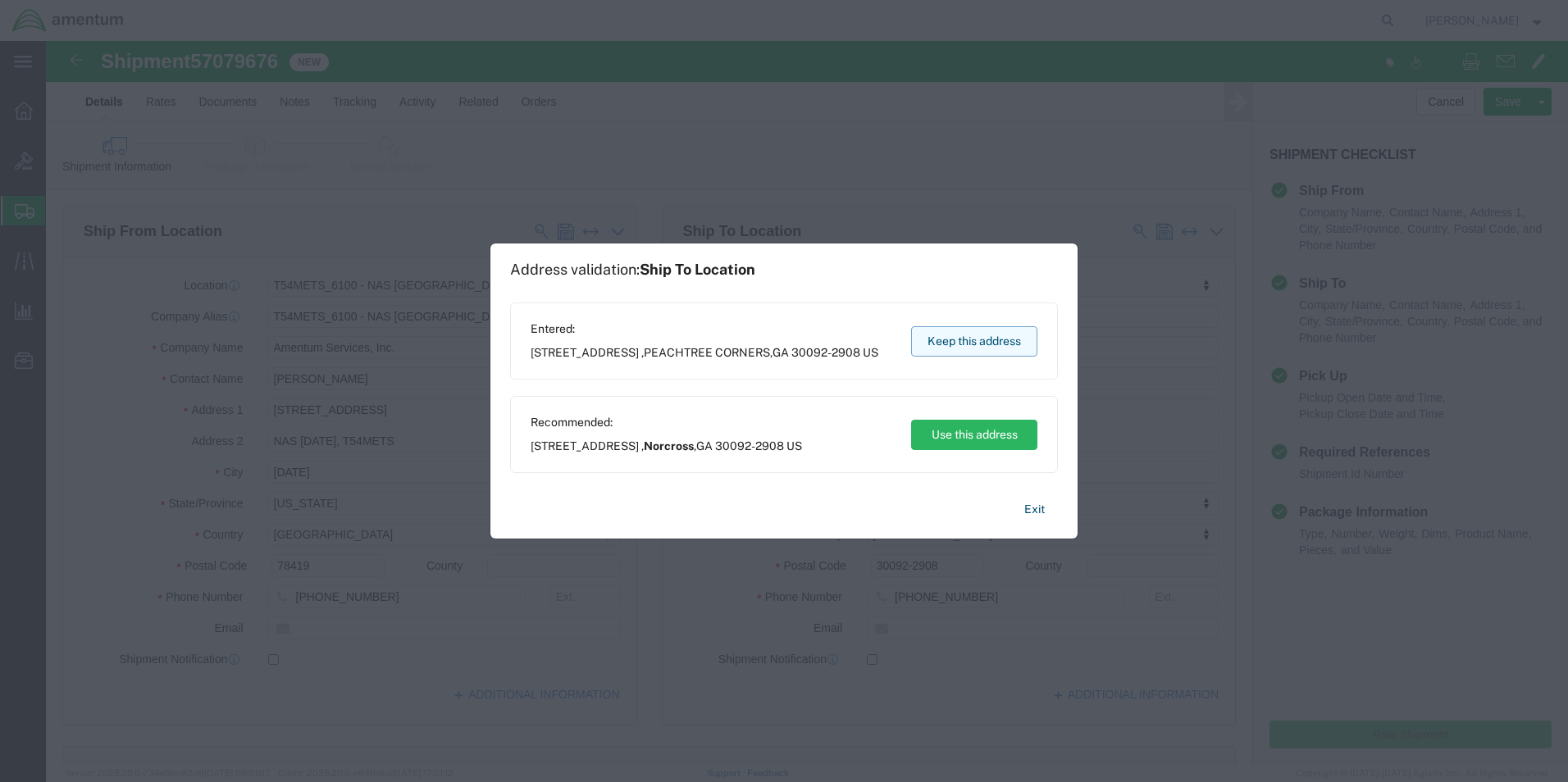
click at [939, 343] on button "Keep this address" at bounding box center [974, 341] width 126 height 30
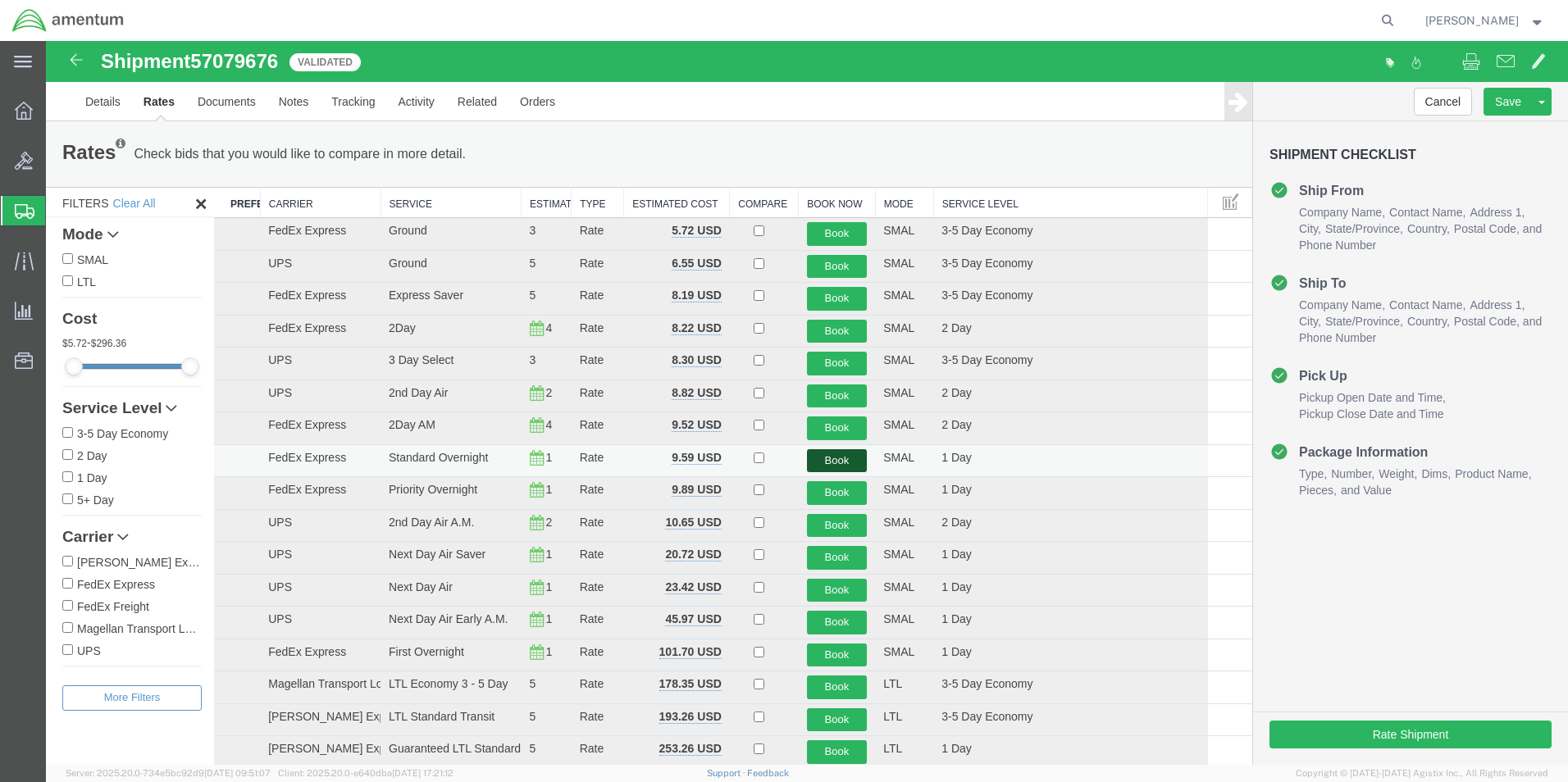
click at [832, 461] on button "Book" at bounding box center [837, 461] width 61 height 24
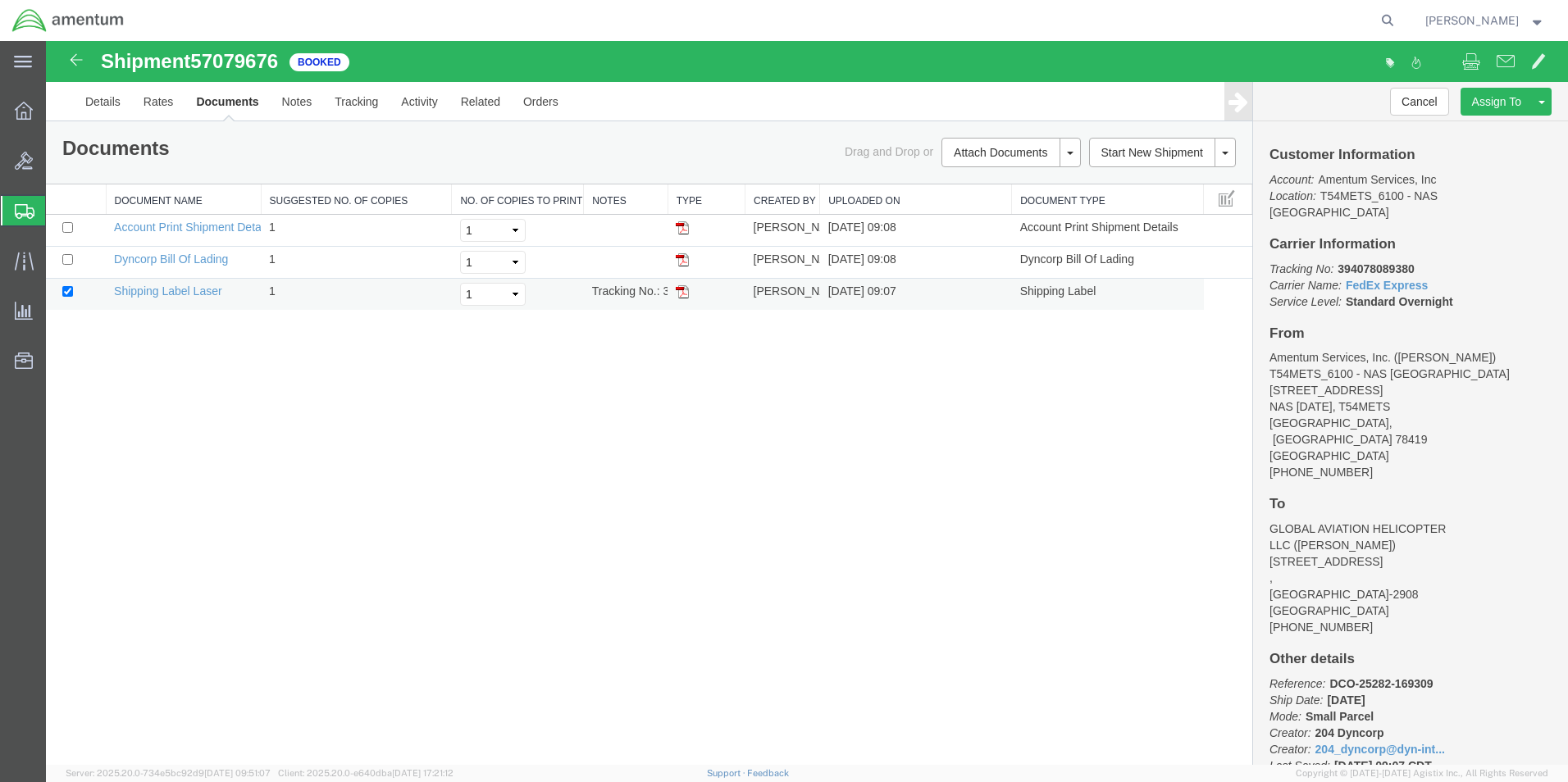
click at [673, 293] on td at bounding box center [705, 295] width 77 height 32
click at [683, 295] on img at bounding box center [683, 292] width 13 height 13
click at [29, 212] on icon at bounding box center [25, 211] width 20 height 15
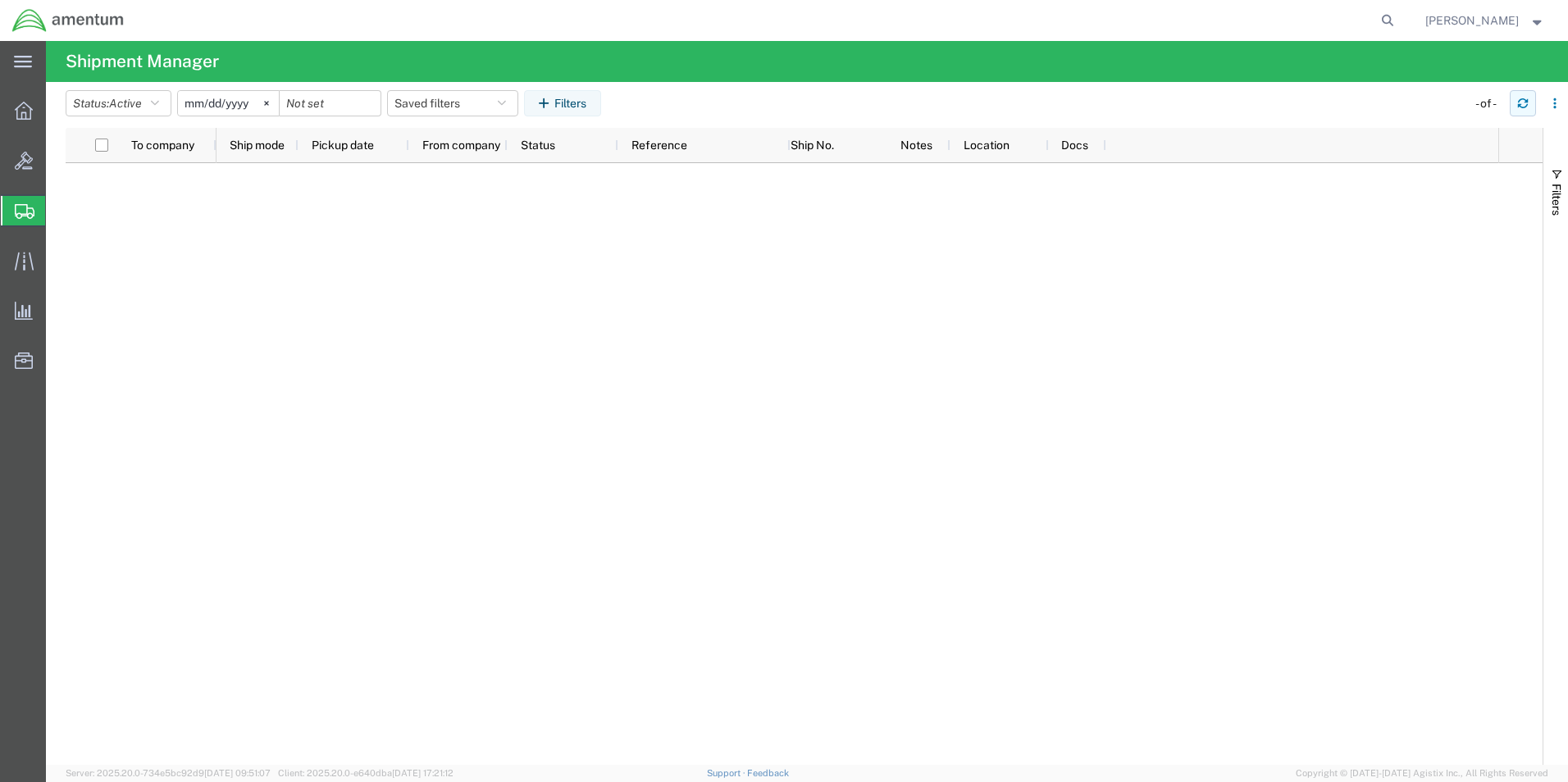
click at [1524, 104] on icon "button" at bounding box center [1522, 103] width 11 height 11
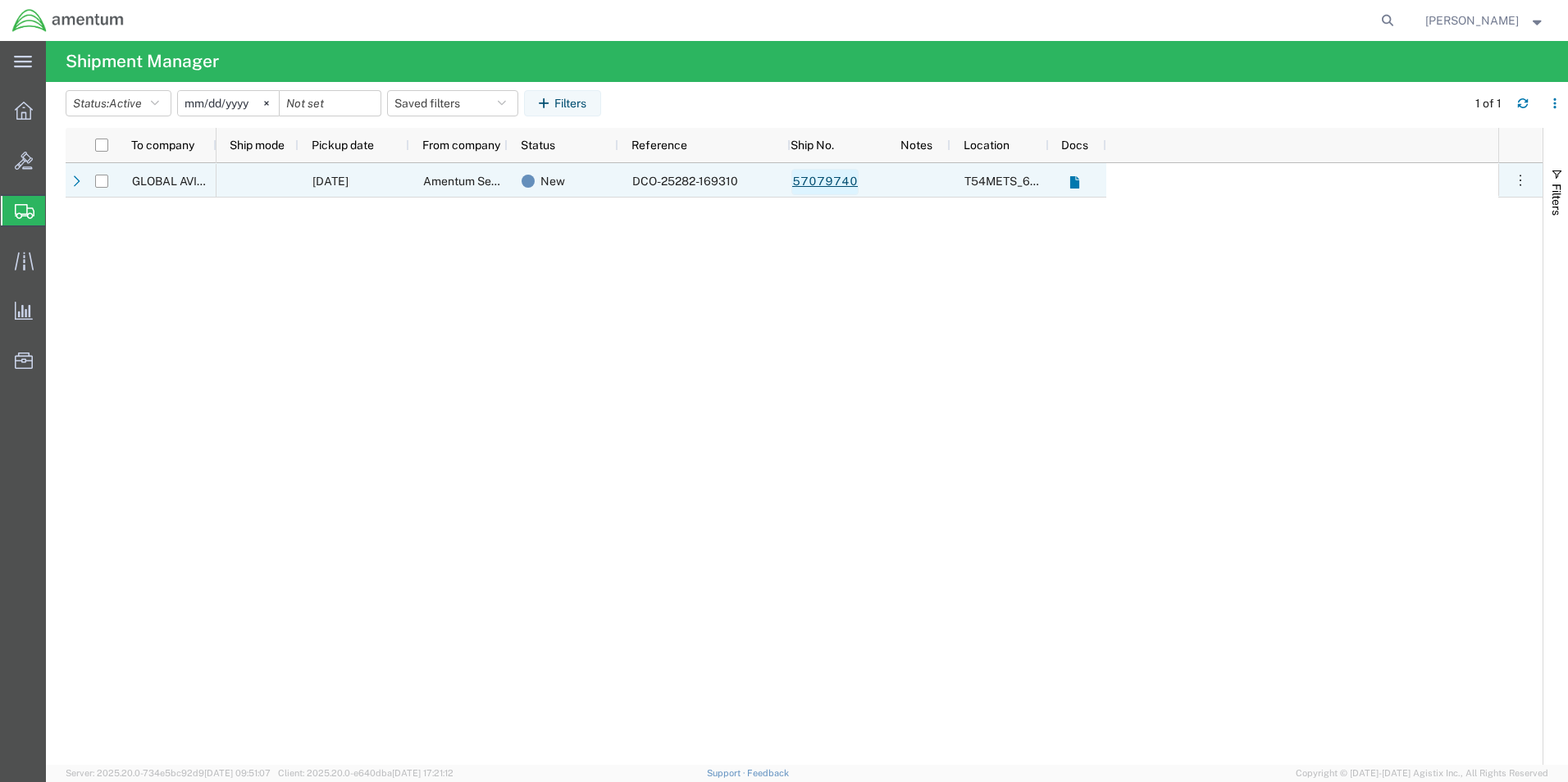
click at [804, 177] on link "57079740" at bounding box center [825, 182] width 67 height 27
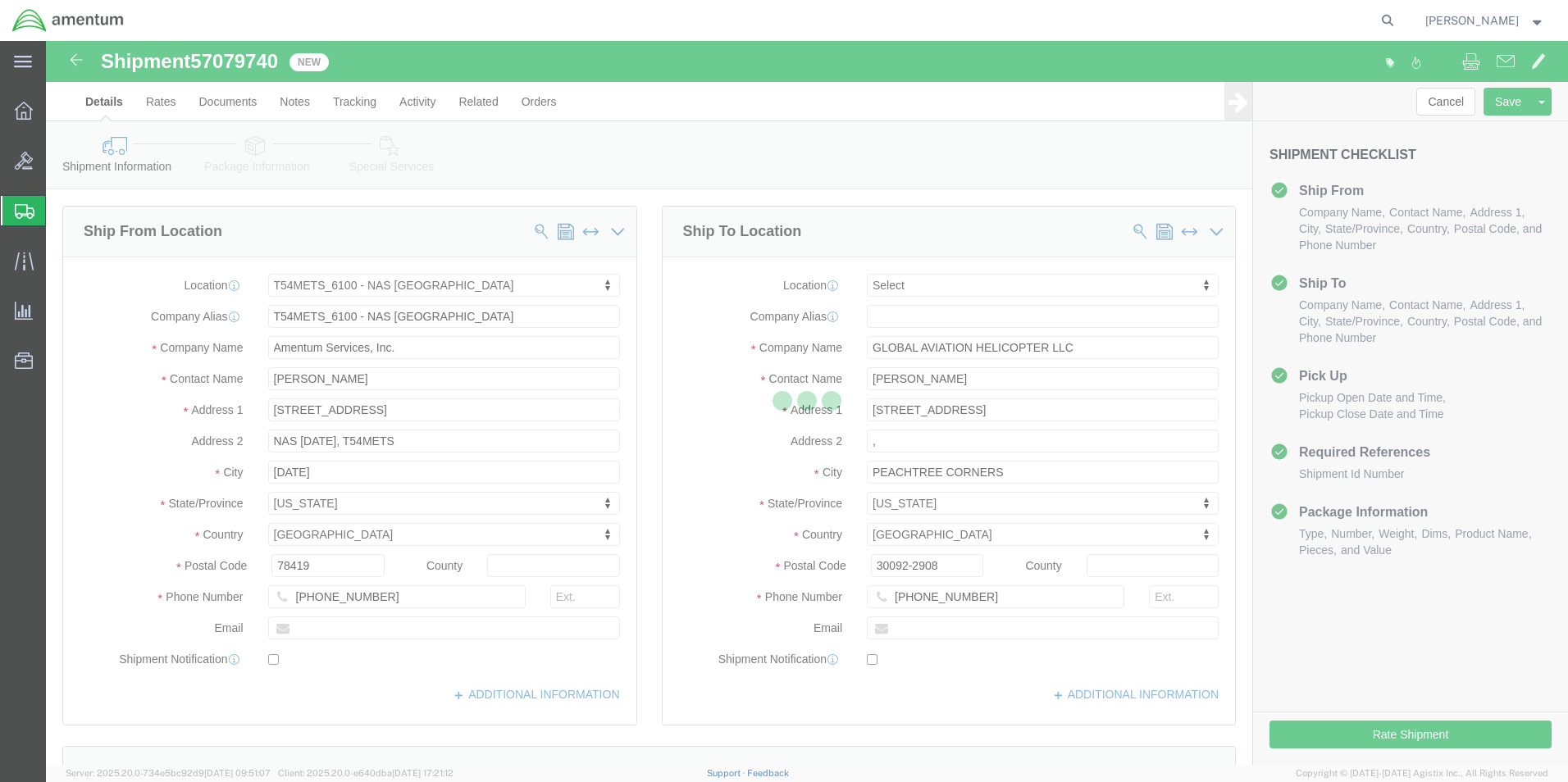
select select "67191"
select select
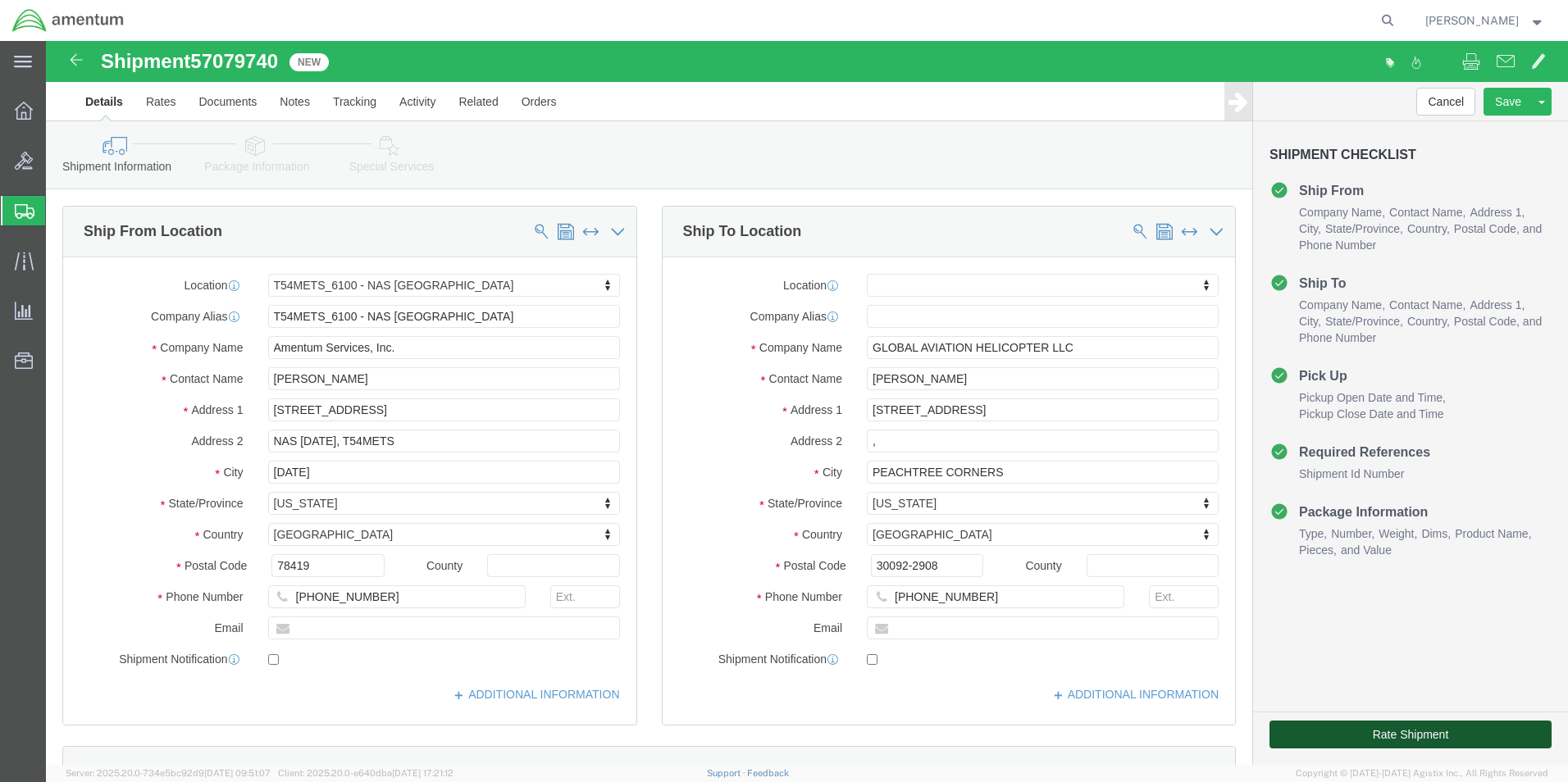
click button "Rate Shipment"
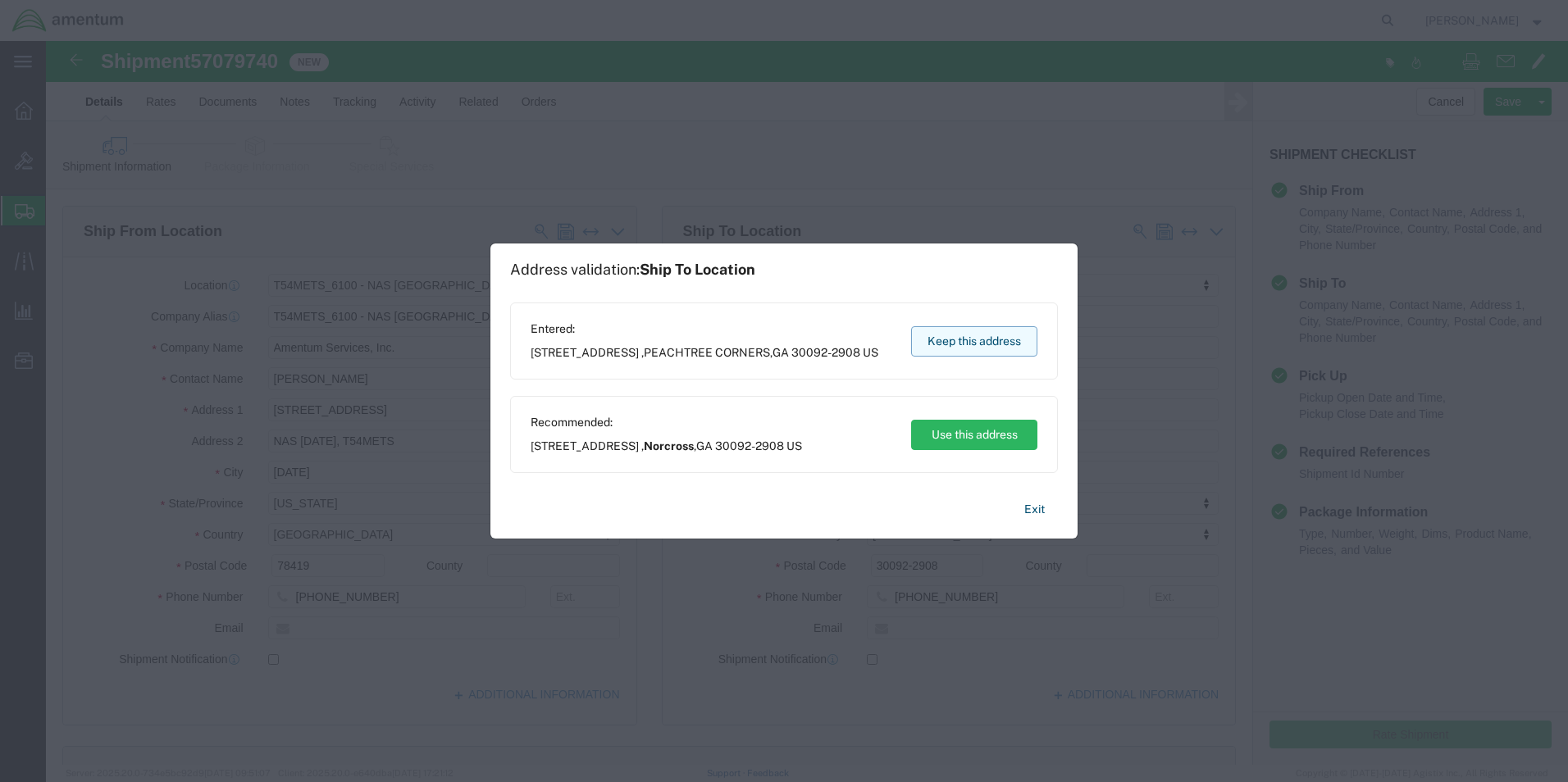
click at [962, 343] on button "Keep this address" at bounding box center [974, 341] width 126 height 30
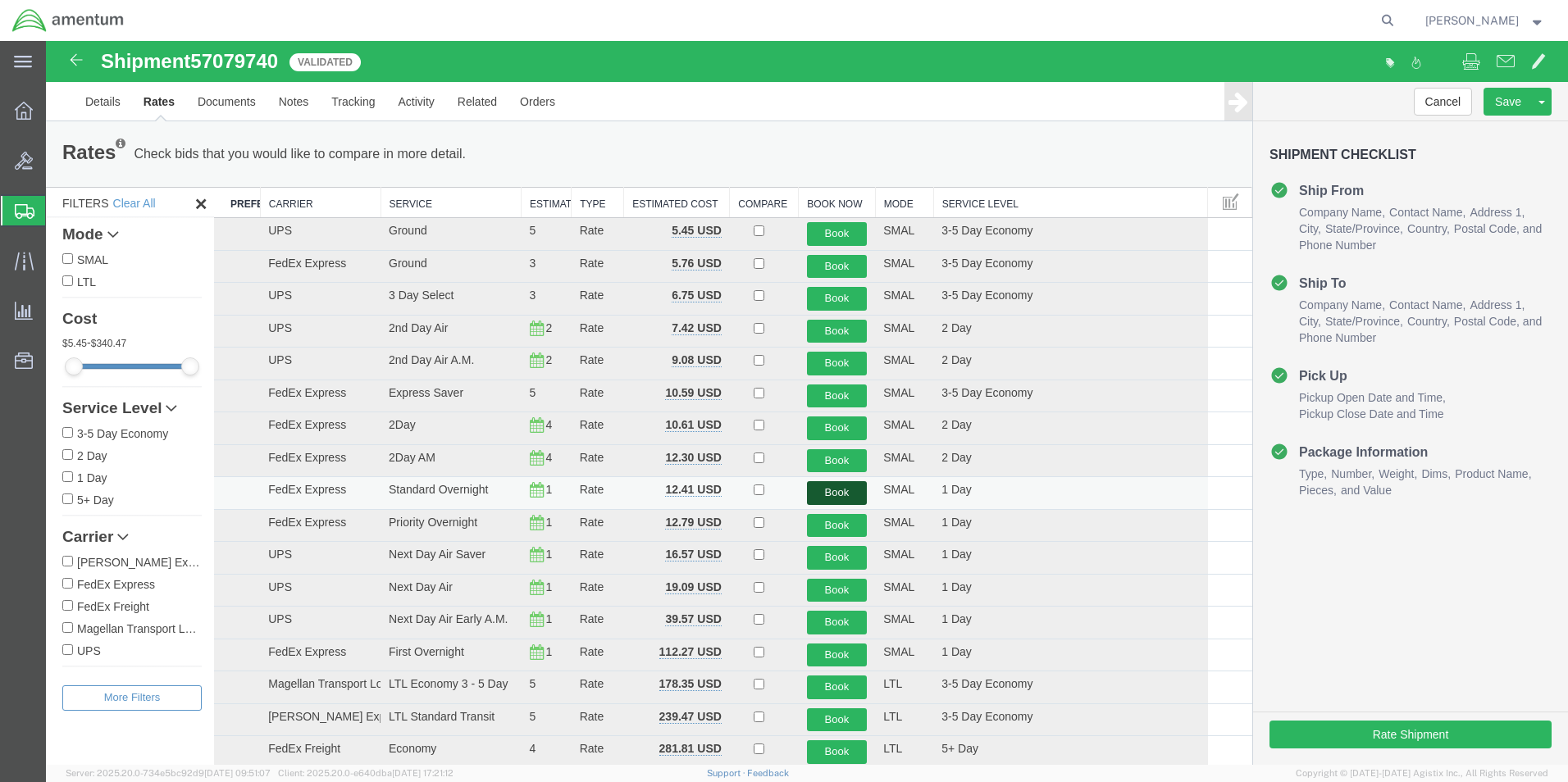
click at [816, 496] on button "Book" at bounding box center [837, 493] width 61 height 24
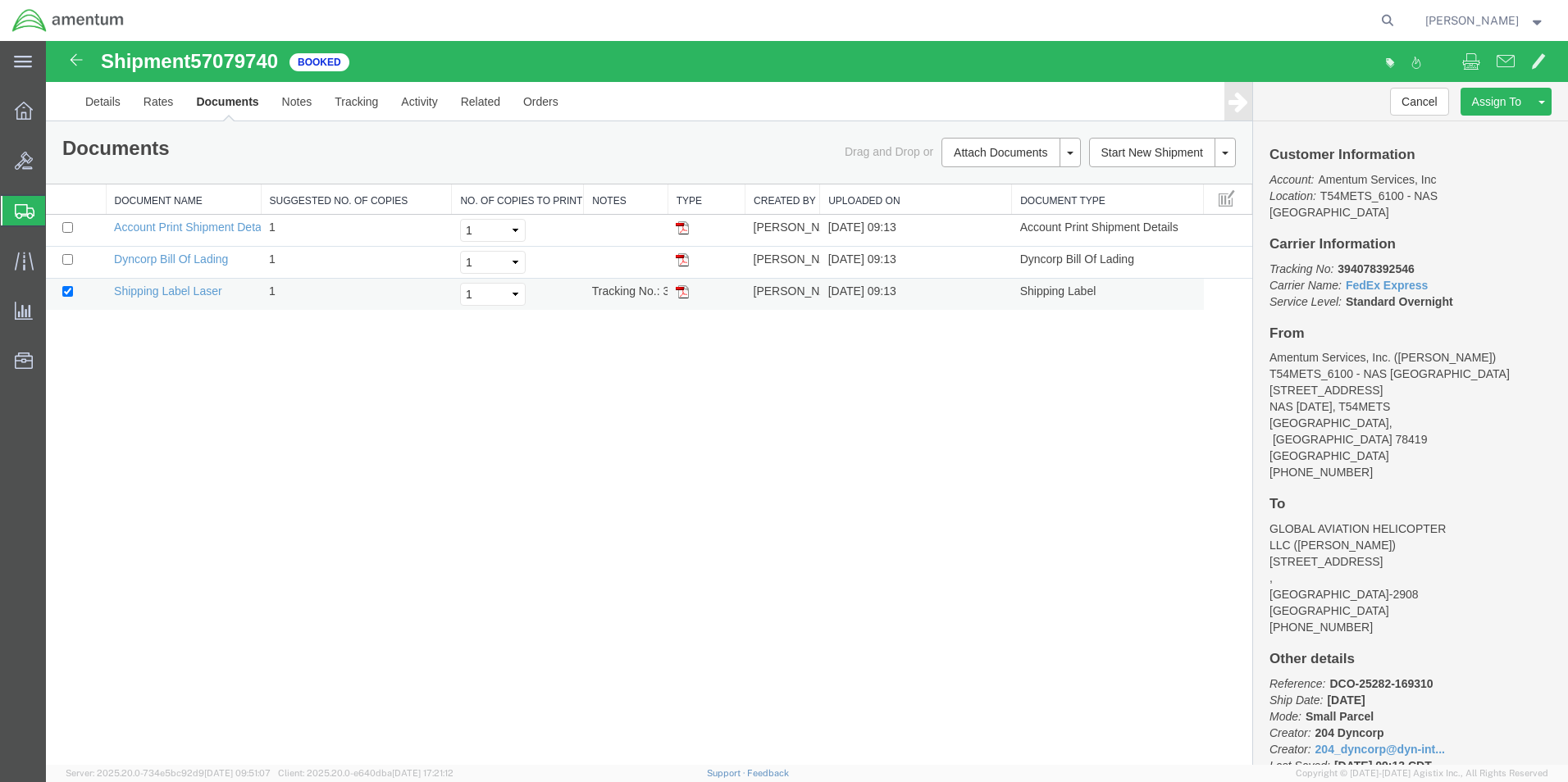
click at [682, 290] on img at bounding box center [683, 292] width 13 height 13
click at [25, 215] on icon at bounding box center [25, 211] width 20 height 15
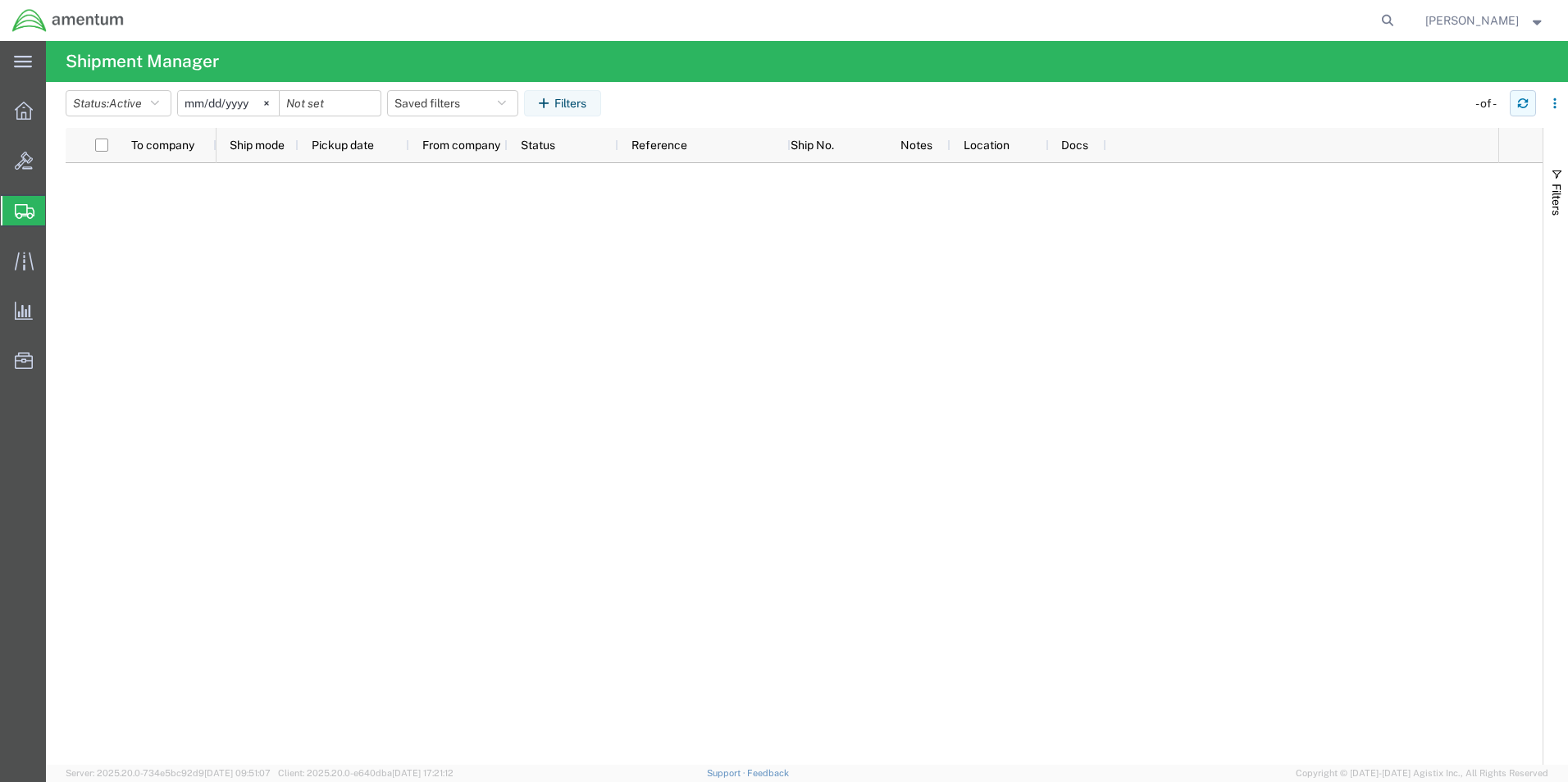
click at [1521, 101] on icon "button" at bounding box center [1522, 103] width 11 height 11
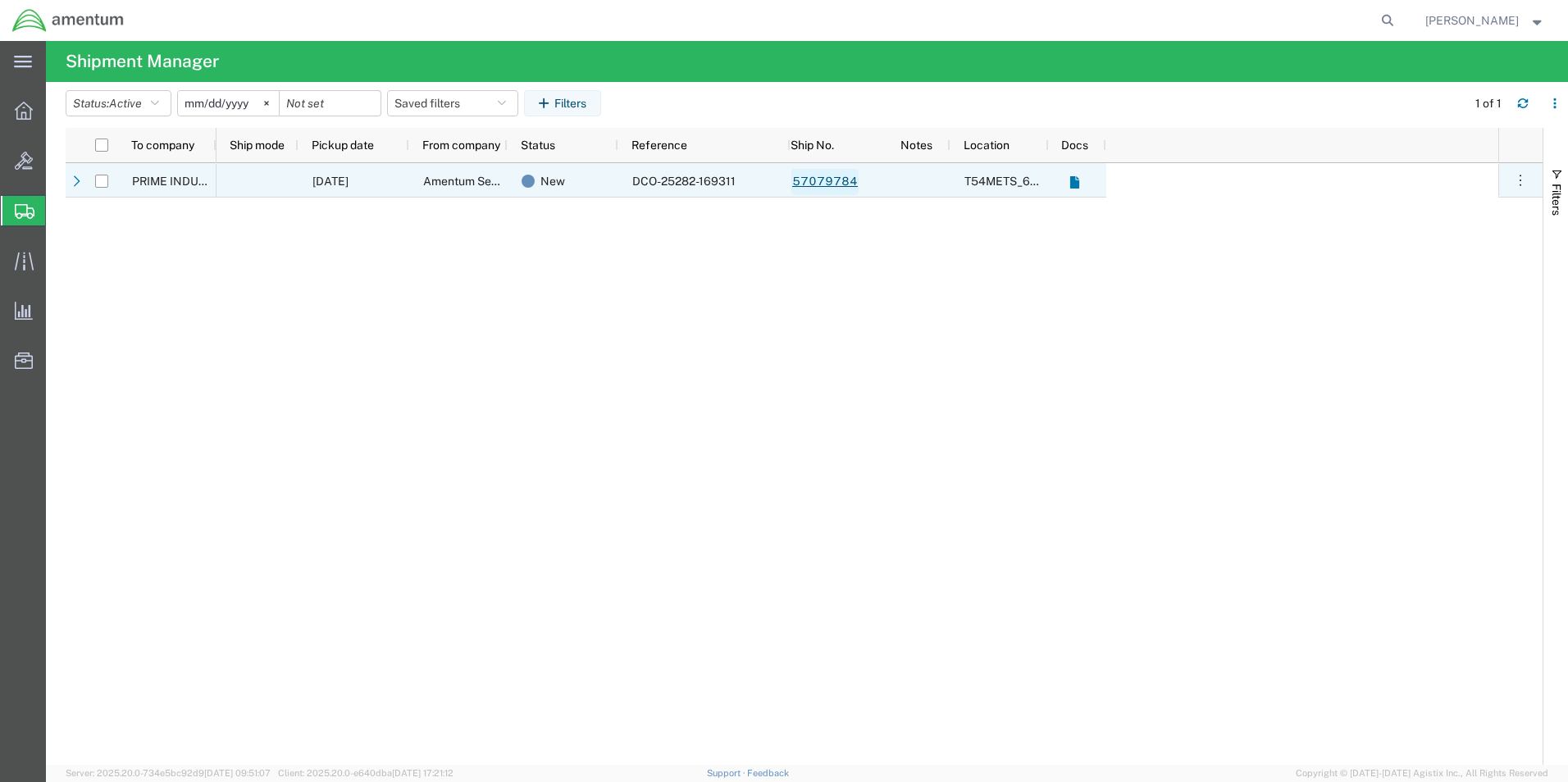
click at [838, 182] on link "57079784" at bounding box center [825, 182] width 67 height 27
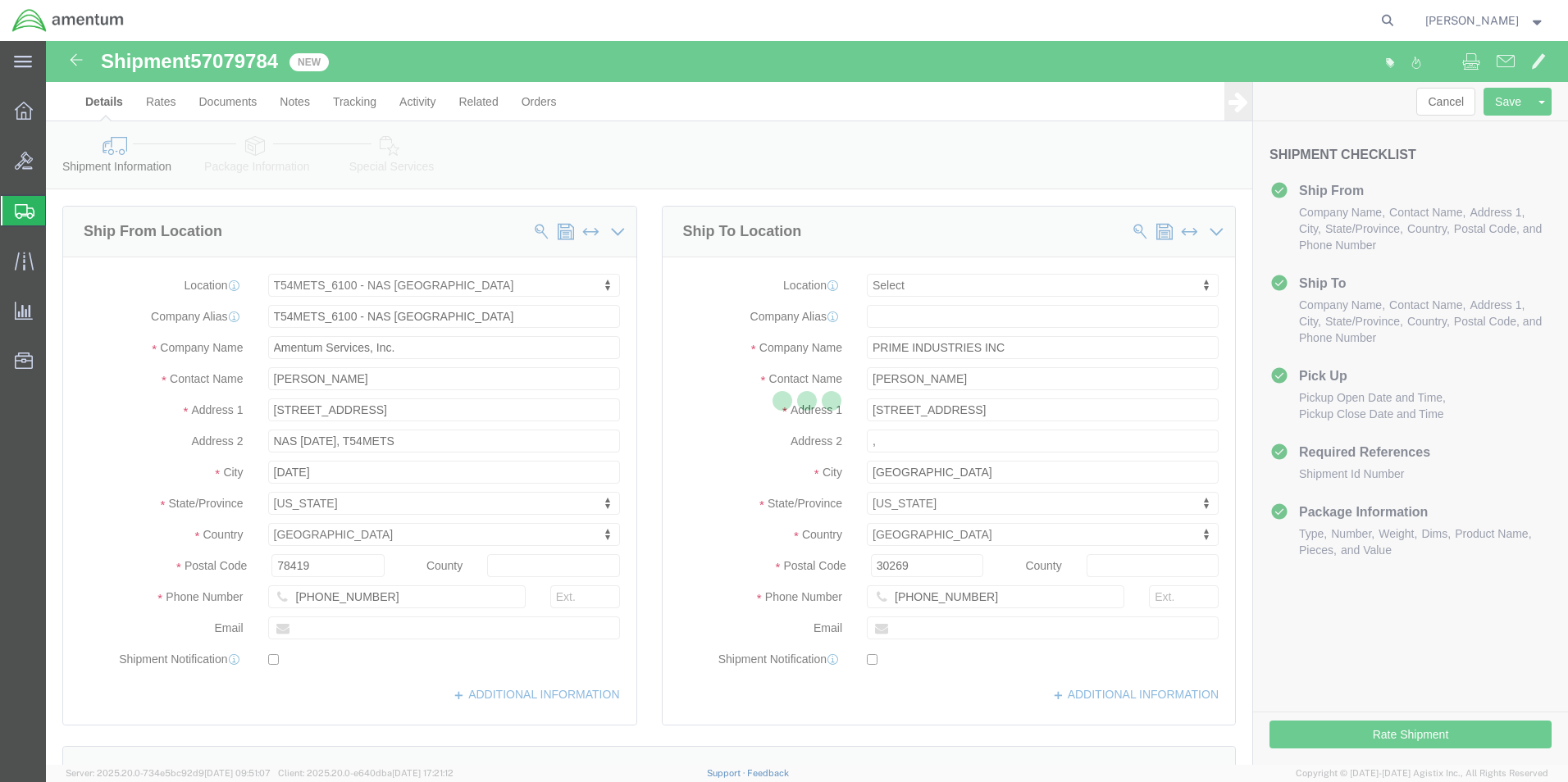
select select "67191"
select select
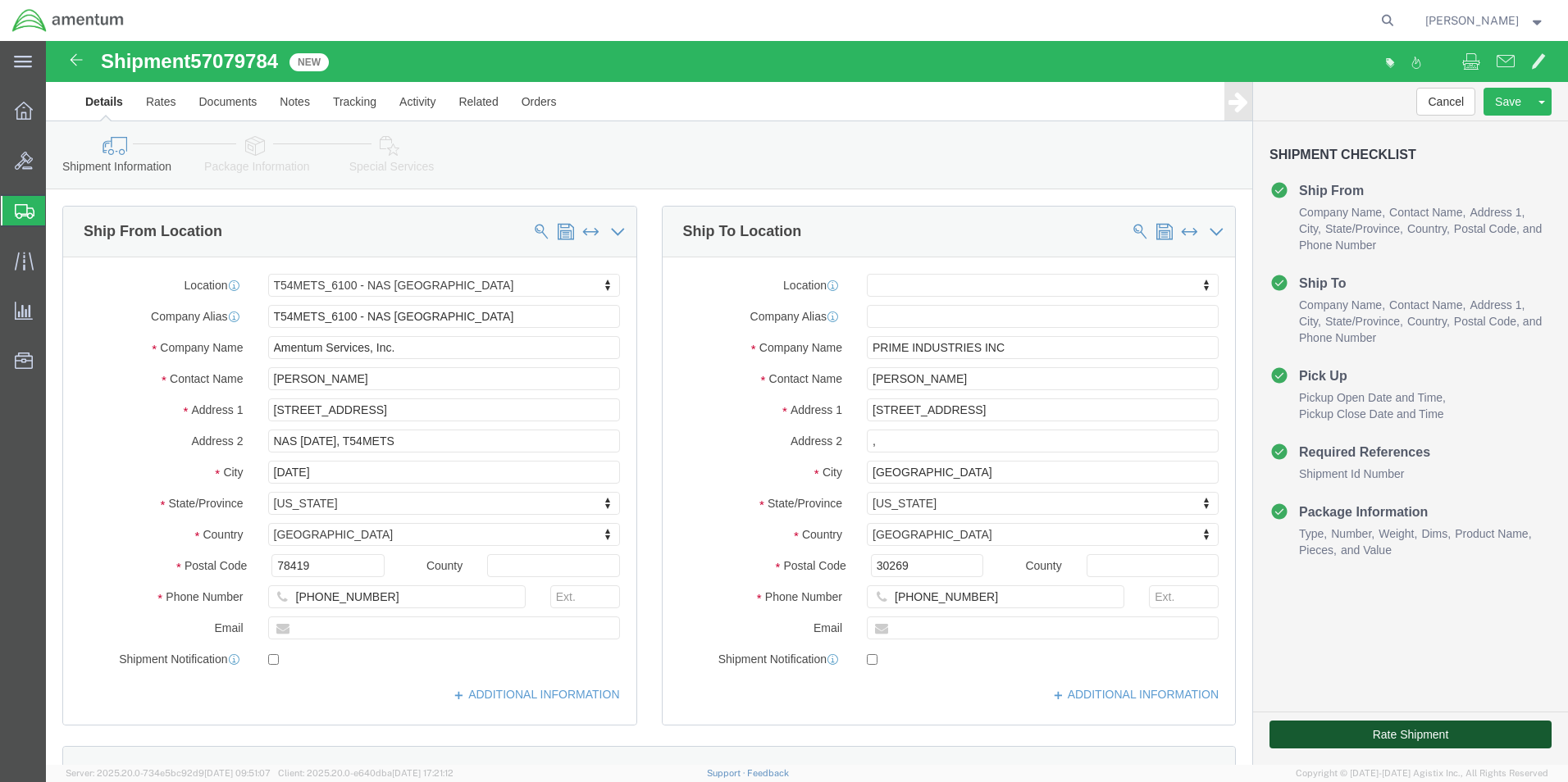
click button "Rate Shipment"
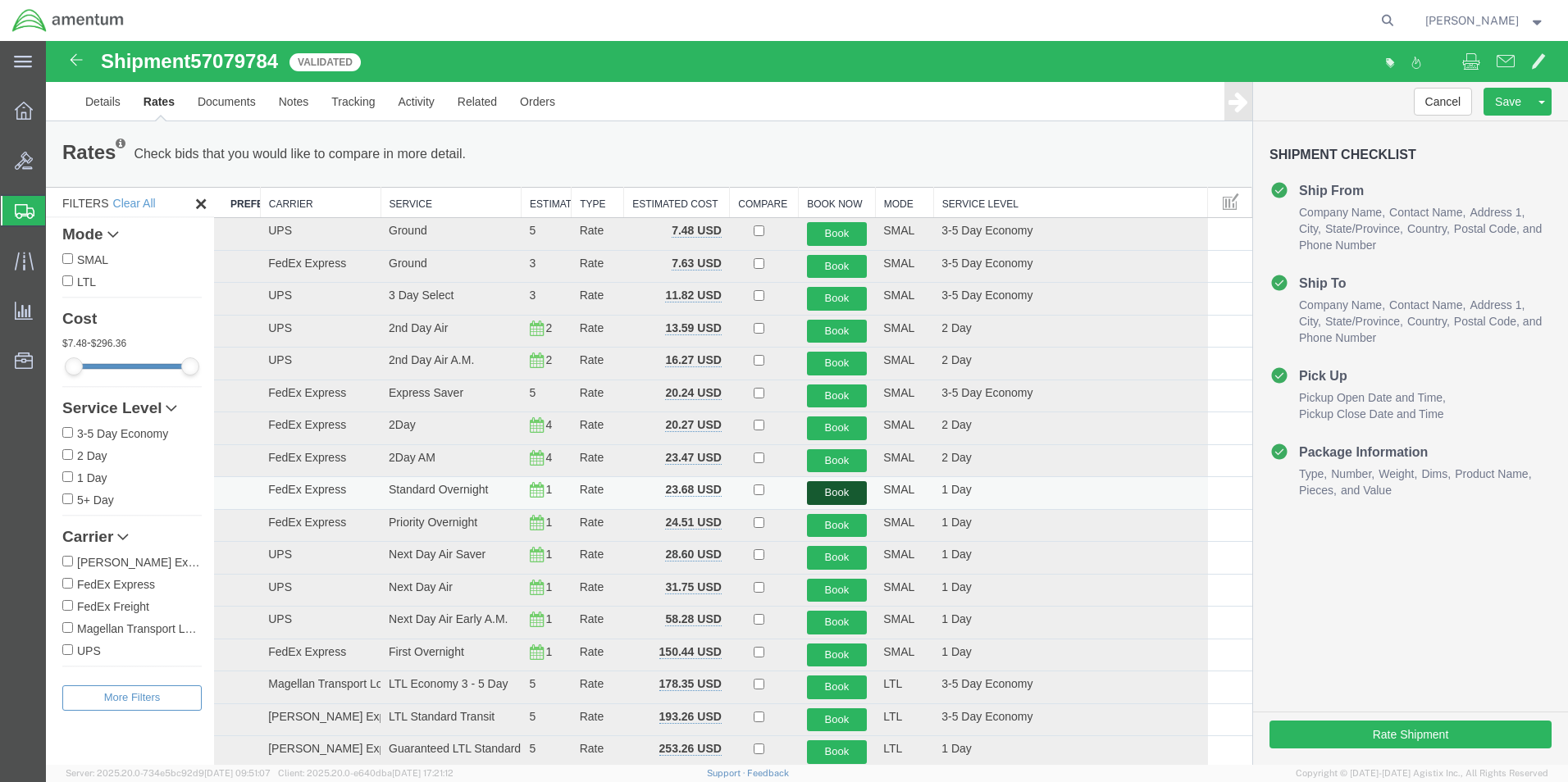
click at [850, 492] on button "Book" at bounding box center [837, 493] width 61 height 24
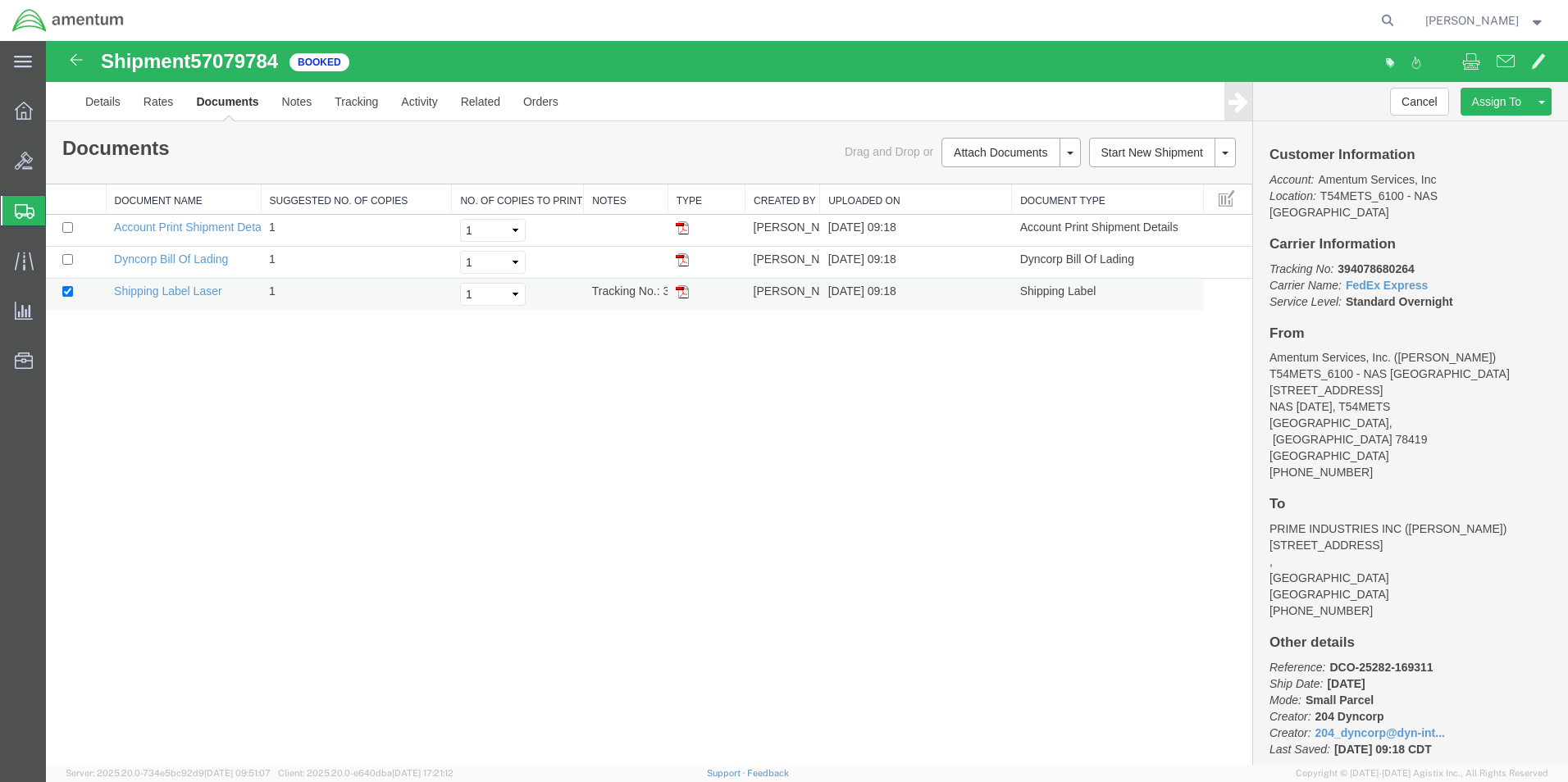
click at [688, 294] on img at bounding box center [683, 292] width 13 height 13
click at [21, 215] on icon at bounding box center [25, 211] width 20 height 15
